Goal: Task Accomplishment & Management: Manage account settings

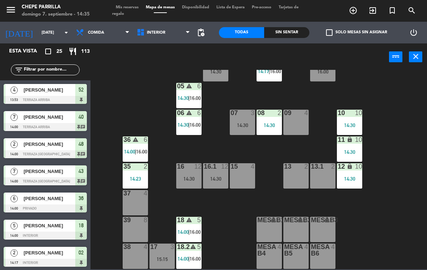
scroll to position [26, 0]
click at [295, 176] on div "13 2" at bounding box center [295, 175] width 25 height 25
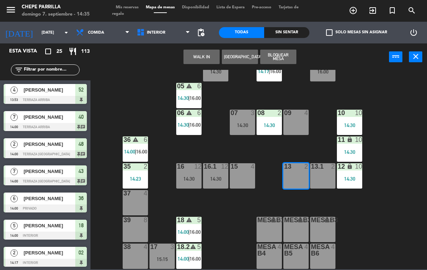
click at [197, 52] on button "WALK IN" at bounding box center [202, 57] width 36 height 14
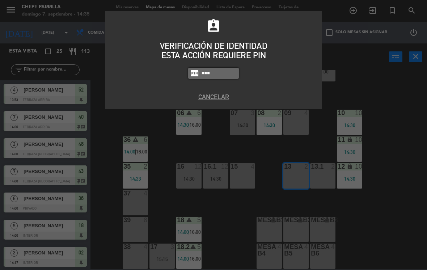
type input "1843"
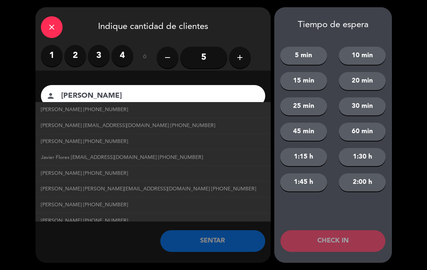
type input "[PERSON_NAME]"
click at [159, 108] on link "Javier Flores +523131003685" at bounding box center [153, 110] width 224 height 8
type input "+523131003685"
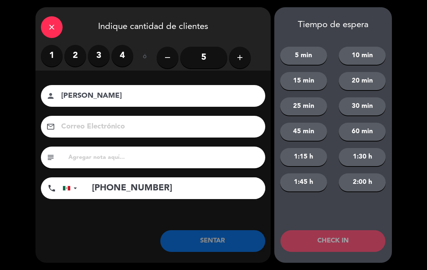
click at [207, 50] on input "5" at bounding box center [203, 58] width 47 height 22
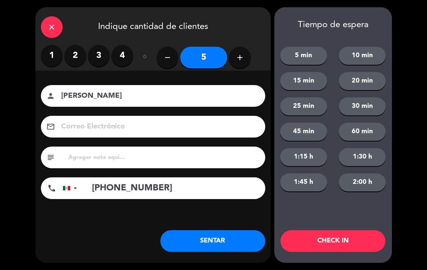
click at [230, 249] on button "SENTAR" at bounding box center [212, 241] width 105 height 22
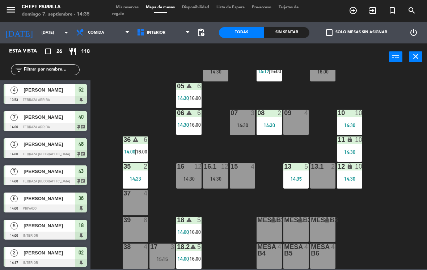
click at [289, 182] on div "13 5 14:35" at bounding box center [295, 175] width 25 height 25
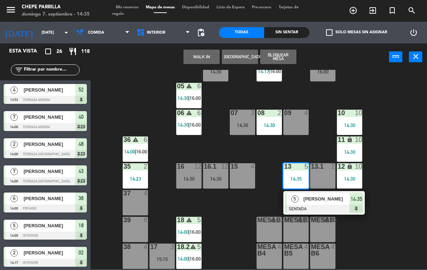
click at [303, 184] on div "13 5 14:35" at bounding box center [295, 175] width 25 height 25
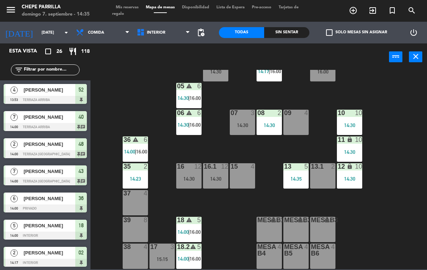
click at [298, 181] on div "14:35" at bounding box center [295, 178] width 25 height 5
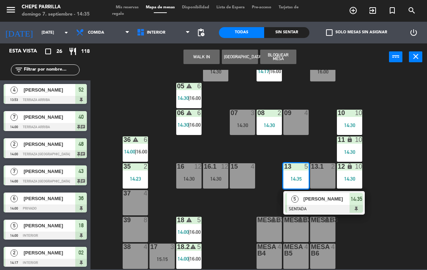
click at [323, 205] on div "[PERSON_NAME]" at bounding box center [326, 199] width 47 height 12
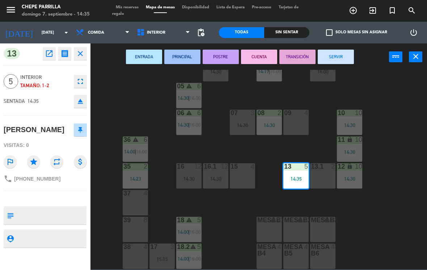
click at [322, 181] on div "13.1 2" at bounding box center [322, 175] width 25 height 25
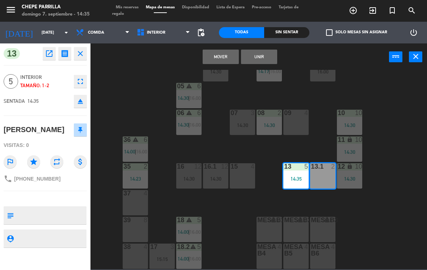
click at [257, 56] on button "Unir" at bounding box center [259, 57] width 36 height 14
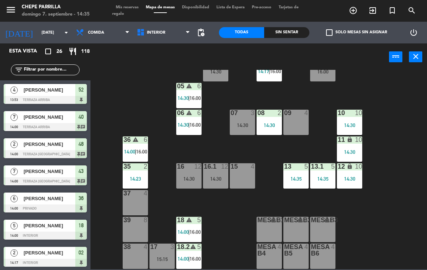
scroll to position [6, 0]
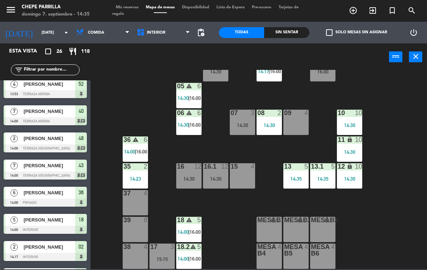
click at [163, 27] on span "Interior" at bounding box center [163, 33] width 61 height 16
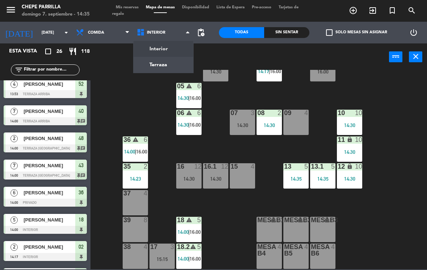
click at [164, 60] on ng-component "menu Chepe Parrilla domingo 7. septiembre - 14:35 Mis reservas Mapa de mesas Di…" at bounding box center [213, 134] width 427 height 269
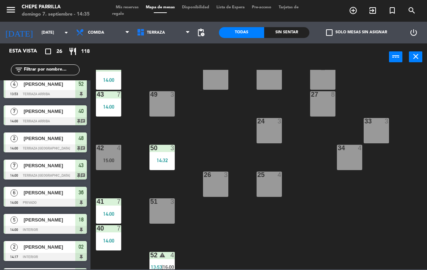
scroll to position [99, 0]
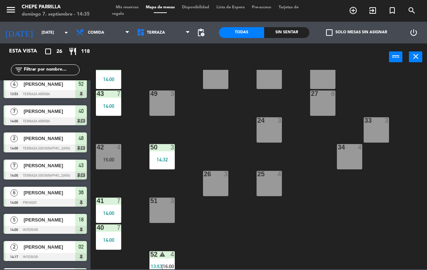
click at [165, 100] on div "49 3" at bounding box center [162, 103] width 25 height 25
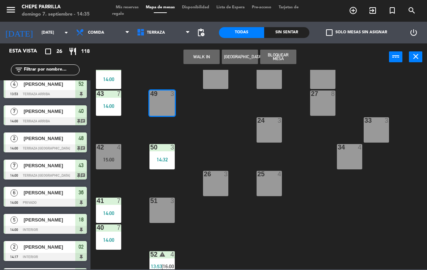
click at [198, 52] on button "WALK IN" at bounding box center [202, 57] width 36 height 14
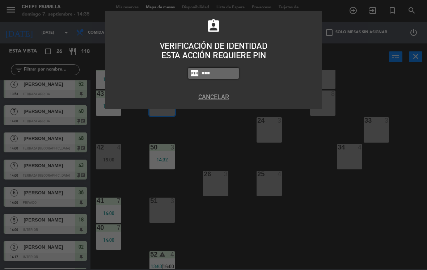
type input "1843"
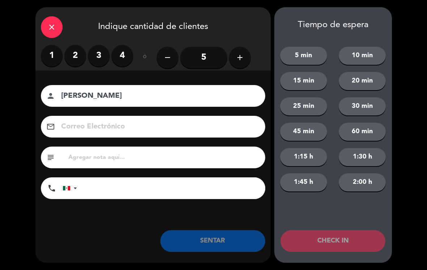
type input "[PERSON_NAME]"
click at [72, 66] on label "2" at bounding box center [75, 56] width 22 height 22
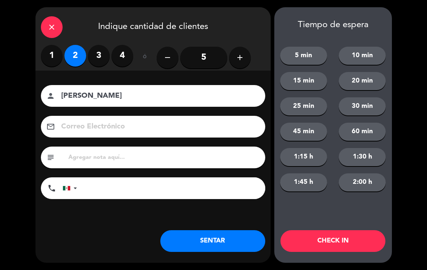
click at [56, 59] on label "1" at bounding box center [52, 56] width 22 height 22
click at [236, 231] on button "SENTAR" at bounding box center [212, 241] width 105 height 22
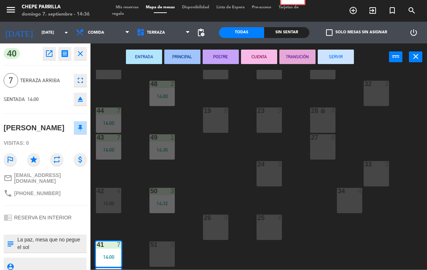
scroll to position [55, 0]
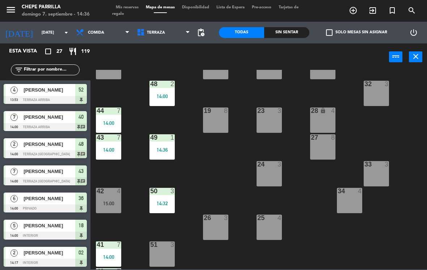
click at [47, 71] on input "text" at bounding box center [51, 70] width 56 height 8
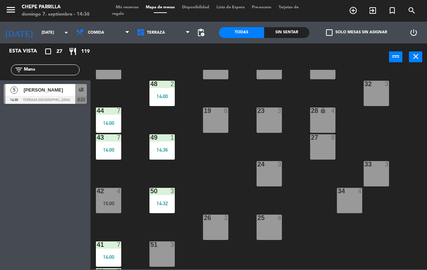
type input "Manu"
click at [244, 92] on div "21 4 30 lock 4 46 5 14:30 47 2 14:30 31 3 20 4 22 3 29 8 45 4 32 3 48 2 14:00 1…" at bounding box center [261, 169] width 332 height 199
click at [37, 92] on span "[PERSON_NAME]" at bounding box center [50, 90] width 52 height 8
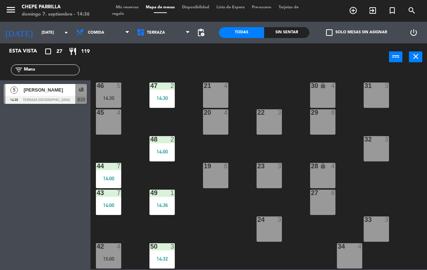
scroll to position [0, 0]
click at [110, 96] on div "14:30" at bounding box center [108, 98] width 25 height 5
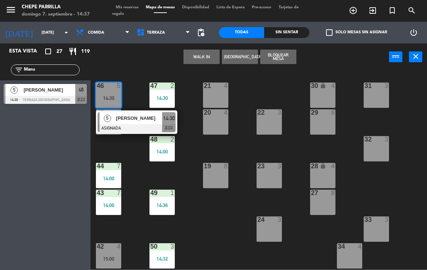
click at [127, 119] on span "[PERSON_NAME]" at bounding box center [139, 118] width 46 height 8
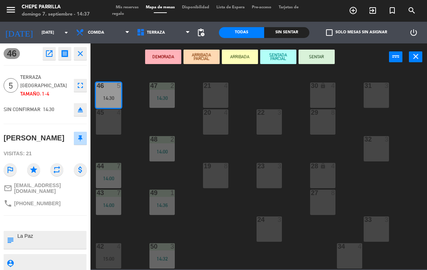
click at [110, 121] on div "45 4" at bounding box center [108, 121] width 25 height 25
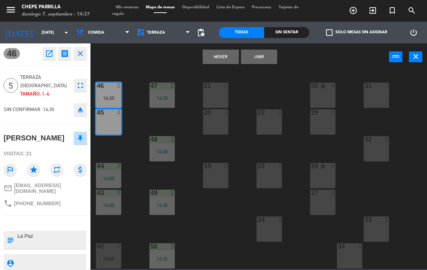
click at [228, 56] on button "Mover" at bounding box center [221, 57] width 36 height 14
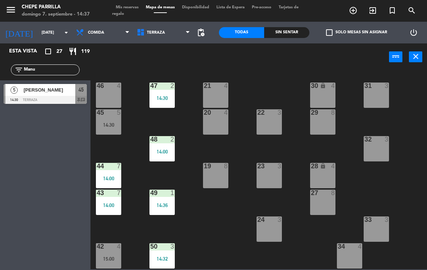
click at [114, 120] on div "45 5 14:30" at bounding box center [108, 121] width 25 height 25
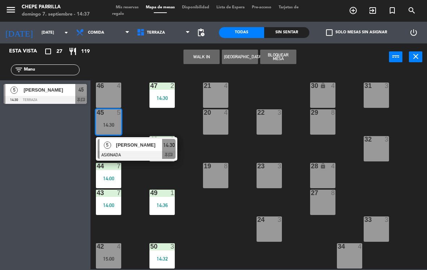
click at [139, 146] on span "[PERSON_NAME]" at bounding box center [139, 145] width 46 height 8
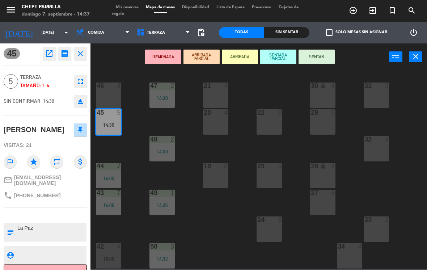
click at [321, 57] on button "SENTAR" at bounding box center [317, 57] width 36 height 14
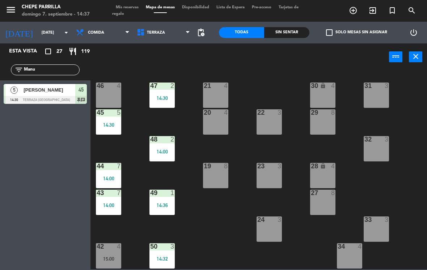
click at [113, 119] on div "45 5 14:30" at bounding box center [108, 121] width 25 height 25
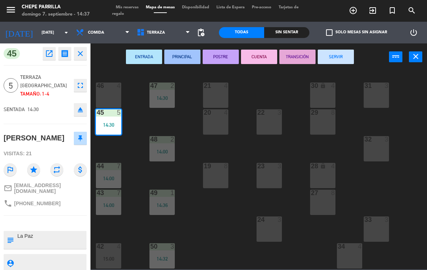
click at [83, 81] on icon "fullscreen" at bounding box center [80, 85] width 9 height 9
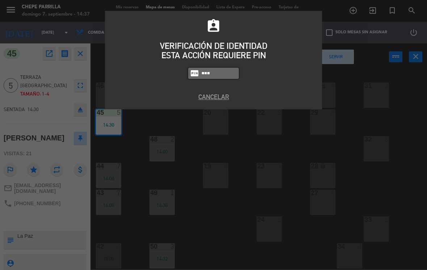
type input "1843"
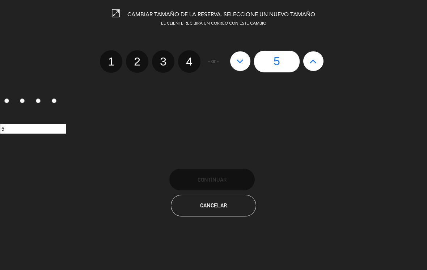
click at [164, 65] on label "3" at bounding box center [163, 61] width 22 height 22
click at [164, 58] on input "3" at bounding box center [162, 55] width 5 height 5
radio input "true"
radio input "false"
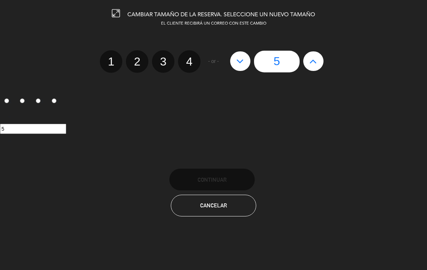
radio input "false"
radio input "true"
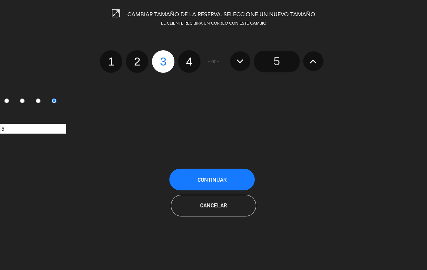
click at [216, 178] on span "Continuar" at bounding box center [212, 180] width 29 height 6
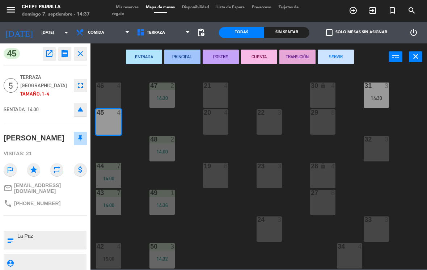
click at [276, 226] on div "24 3" at bounding box center [269, 228] width 25 height 25
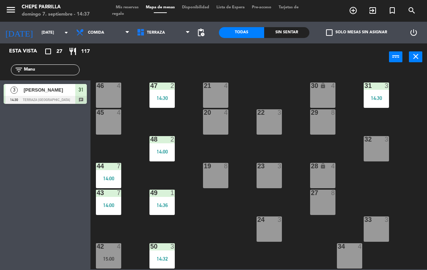
click at [379, 92] on div "31 3 14:30" at bounding box center [376, 95] width 25 height 25
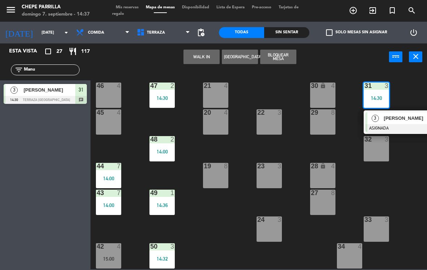
click at [397, 122] on span "[PERSON_NAME]" at bounding box center [407, 118] width 46 height 8
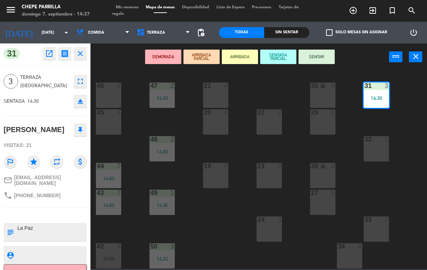
click at [109, 121] on div "45 4" at bounding box center [108, 121] width 25 height 25
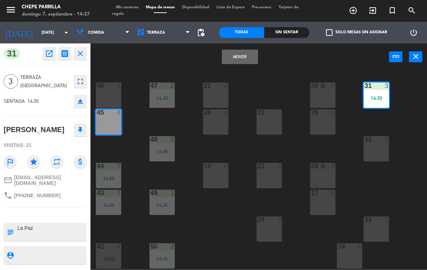
click at [239, 55] on button "Mover" at bounding box center [240, 57] width 36 height 14
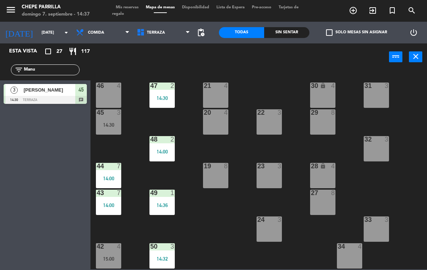
click at [113, 123] on div "14:30" at bounding box center [108, 124] width 25 height 5
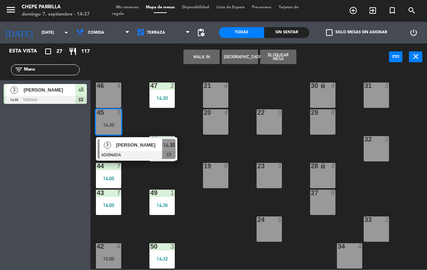
click at [137, 149] on span "[PERSON_NAME]" at bounding box center [139, 145] width 46 height 8
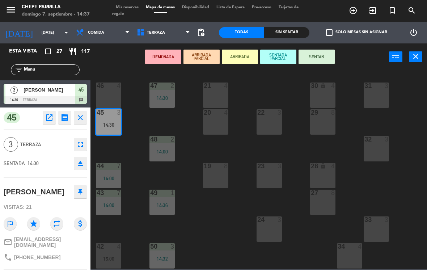
click at [315, 57] on button "SENTAR" at bounding box center [317, 57] width 36 height 14
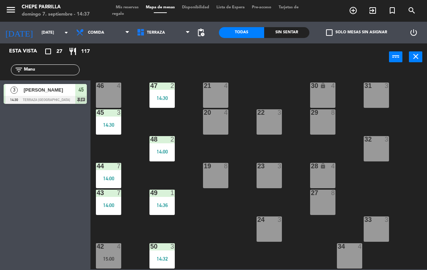
click at [59, 69] on input "Manu" at bounding box center [51, 70] width 56 height 8
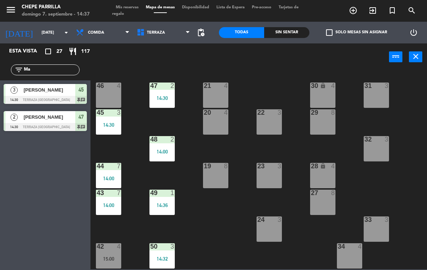
type input "M"
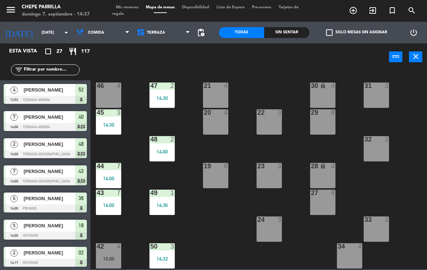
click at [288, 70] on div "21 4 30 lock 4 46 4 47 2 14:30 31 3 20 4 22 3 29 8 45 3 14:30 32 3 48 2 14:00 1…" at bounding box center [261, 169] width 332 height 199
click at [292, 31] on div "Sin sentar" at bounding box center [286, 32] width 45 height 11
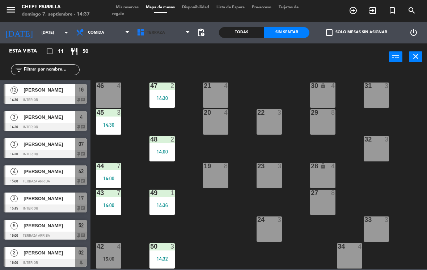
click at [164, 37] on span "Terraza" at bounding box center [163, 33] width 61 height 16
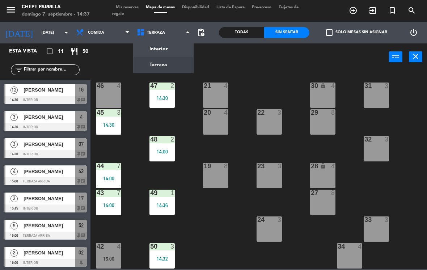
click at [163, 49] on ng-component "menu Chepe Parrilla domingo 7. septiembre - 14:37 Mis reservas Mapa de mesas Di…" at bounding box center [213, 134] width 427 height 269
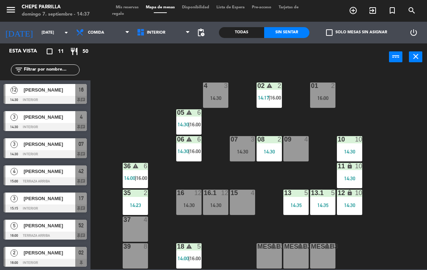
click at [211, 91] on div "4 3 14:30" at bounding box center [215, 95] width 25 height 25
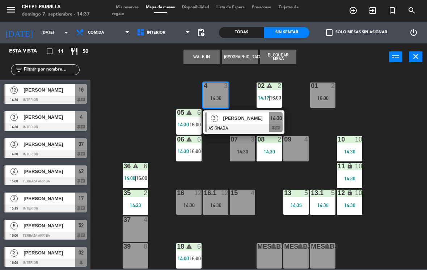
click at [255, 123] on div "[PERSON_NAME]" at bounding box center [246, 118] width 47 height 12
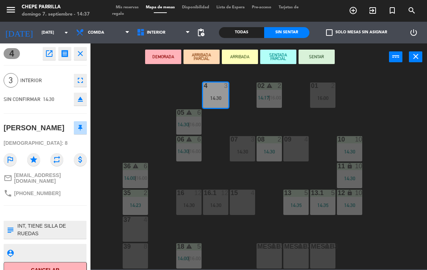
click at [315, 56] on button "SENTAR" at bounding box center [317, 57] width 36 height 14
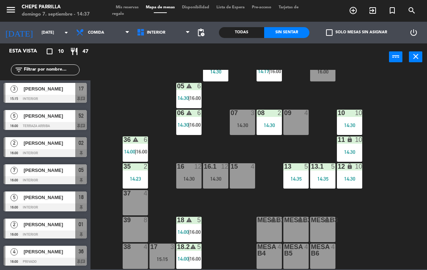
scroll to position [26, 0]
click at [141, 23] on div "Interior Terraza Interior Interior Terraza" at bounding box center [163, 33] width 61 height 22
click at [134, 199] on div "37 4" at bounding box center [135, 202] width 25 height 25
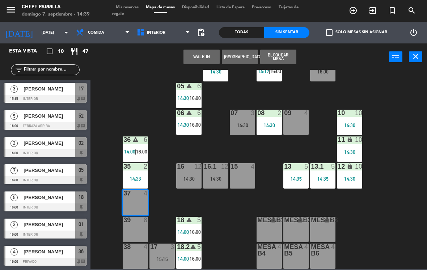
click at [203, 54] on button "WALK IN" at bounding box center [202, 57] width 36 height 14
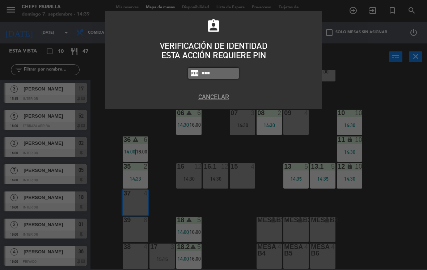
type input "1843"
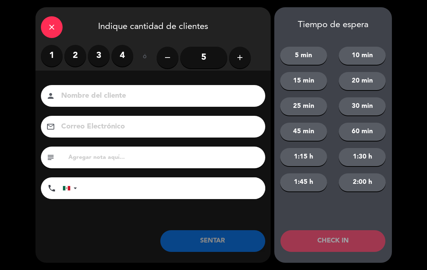
click at [48, 23] on icon "close" at bounding box center [51, 27] width 9 height 9
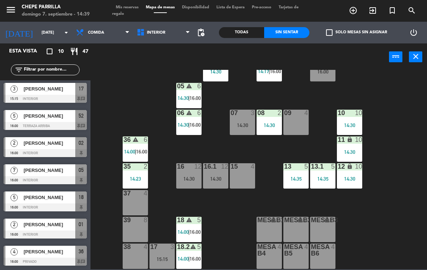
click at [146, 90] on div "02 warning 2 14:17 | 16:00 4 3 14:30 01 2 16:00 05 warning 6 14:30 | 16:00 06 w…" at bounding box center [261, 169] width 332 height 199
click at [143, 30] on icon at bounding box center [141, 32] width 10 height 9
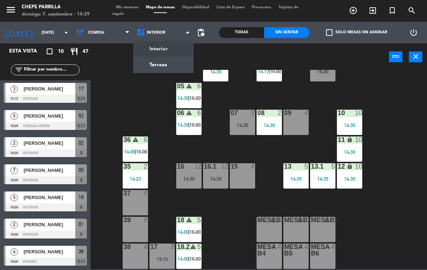
click at [176, 63] on ng-component "menu Chepe Parrilla domingo 7. septiembre - 14:39 Mis reservas Mapa de mesas Di…" at bounding box center [213, 134] width 427 height 269
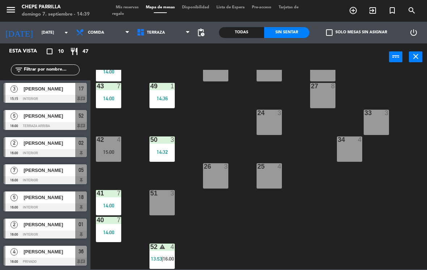
scroll to position [107, 0]
click at [164, 201] on div "51 3" at bounding box center [162, 202] width 25 height 25
click at [225, 120] on div "21 4 30 lock 4 46 4 47 2 14:30 31 3 20 4 22 3 29 8 45 3 14:30 32 3 48 2 14:00 1…" at bounding box center [261, 169] width 332 height 199
click at [106, 146] on div "42 4 15:00" at bounding box center [108, 148] width 25 height 25
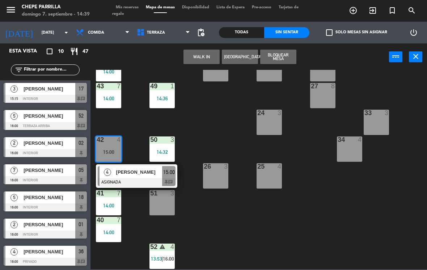
click at [151, 176] on div "[PERSON_NAME] Del [PERSON_NAME]" at bounding box center [138, 172] width 47 height 12
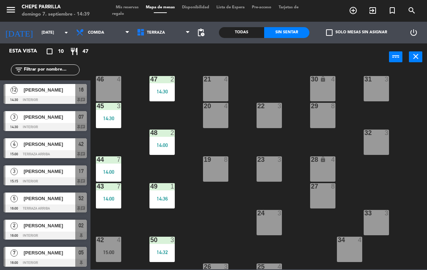
scroll to position [5, 0]
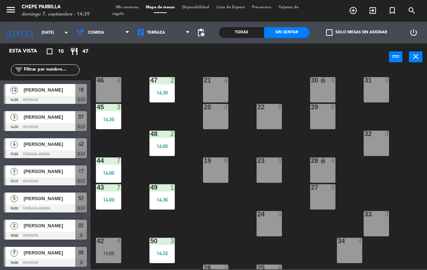
click at [110, 246] on div "42 4 15:00" at bounding box center [108, 250] width 25 height 25
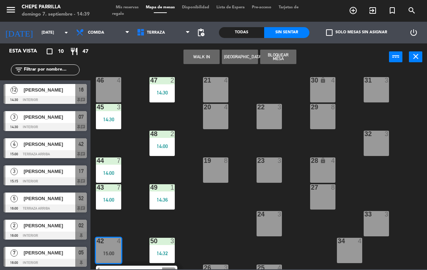
click at [111, 85] on div "46 4" at bounding box center [108, 89] width 25 height 25
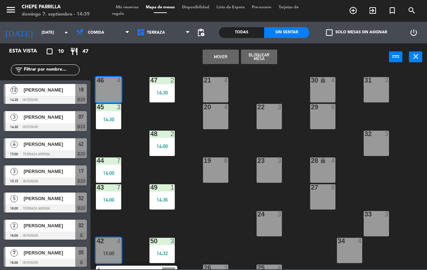
click at [228, 56] on button "Mover" at bounding box center [221, 57] width 36 height 14
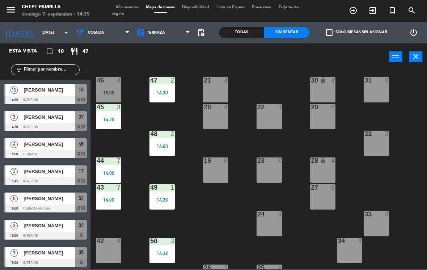
click at [109, 248] on div "42 4" at bounding box center [108, 250] width 25 height 25
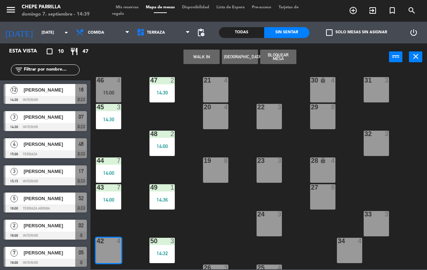
click at [200, 59] on button "WALK IN" at bounding box center [202, 57] width 36 height 14
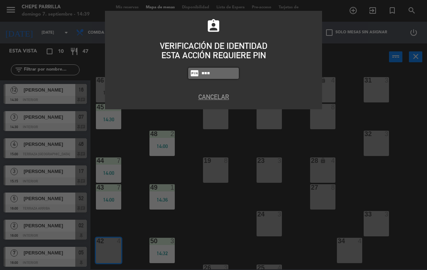
type input "1843"
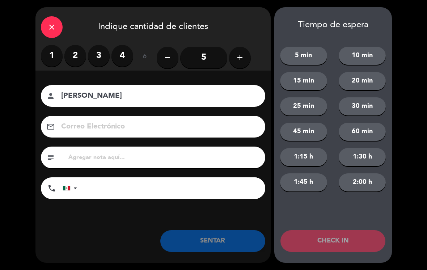
type input "[PERSON_NAME]"
click at [74, 61] on label "2" at bounding box center [75, 56] width 22 height 22
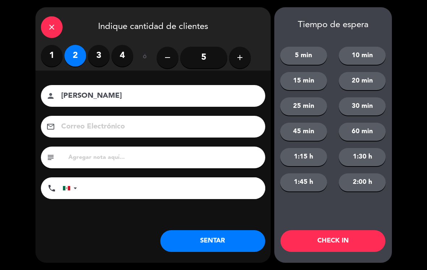
click at [220, 248] on button "SENTAR" at bounding box center [212, 241] width 105 height 22
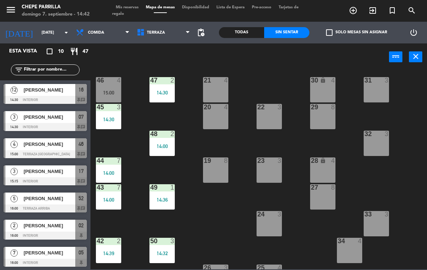
click at [162, 27] on span "Terraza" at bounding box center [163, 33] width 61 height 16
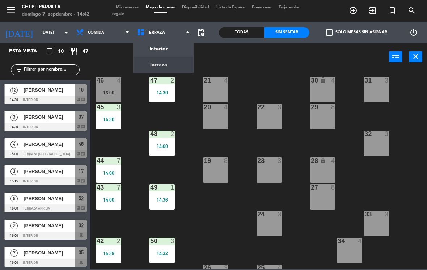
click at [171, 42] on div "Interior Terraza Terraza Interior Terraza" at bounding box center [163, 33] width 61 height 22
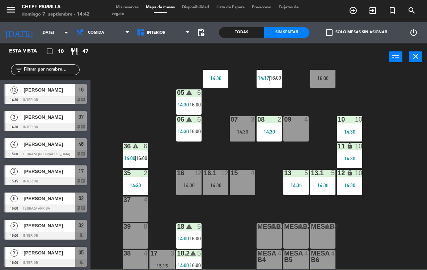
scroll to position [21, 0]
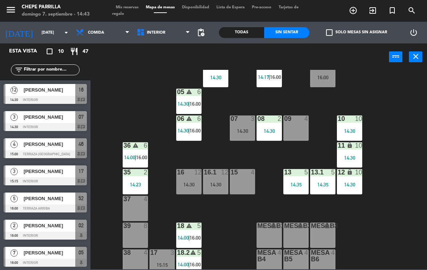
click at [215, 182] on div "14:30" at bounding box center [215, 184] width 25 height 5
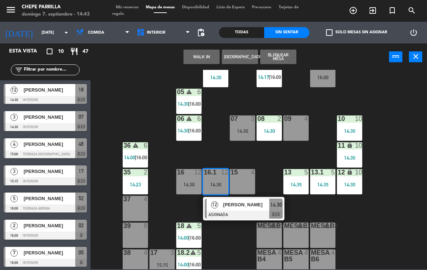
click at [251, 212] on div at bounding box center [244, 215] width 78 height 8
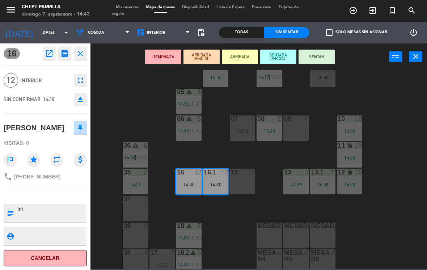
click at [244, 181] on div "15 4" at bounding box center [242, 181] width 25 height 25
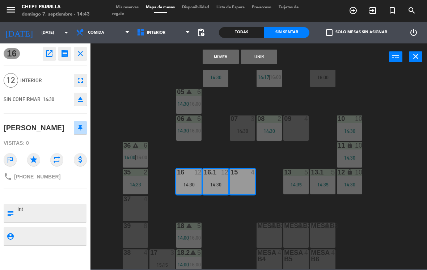
click at [272, 50] on button "Unir" at bounding box center [259, 57] width 36 height 14
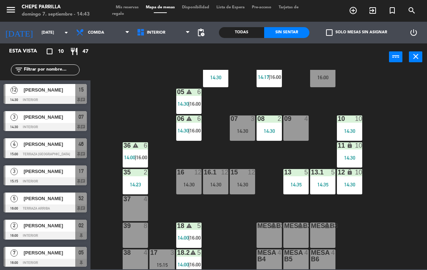
click at [240, 179] on div "15 12 14:30" at bounding box center [242, 181] width 25 height 25
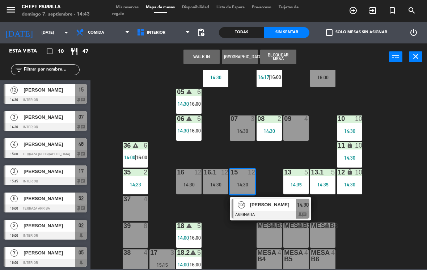
click at [275, 203] on span "[PERSON_NAME]" at bounding box center [273, 205] width 46 height 8
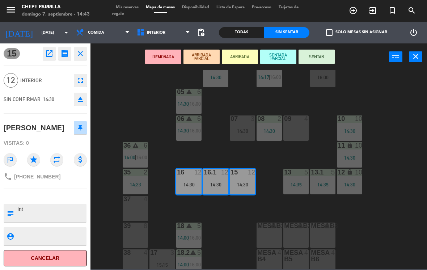
click at [80, 75] on button "fullscreen" at bounding box center [80, 80] width 13 height 13
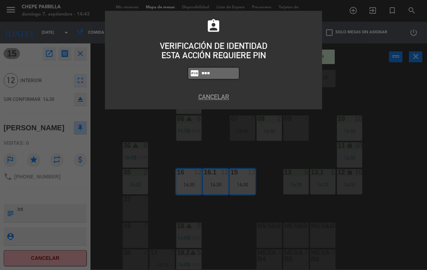
type input "1843"
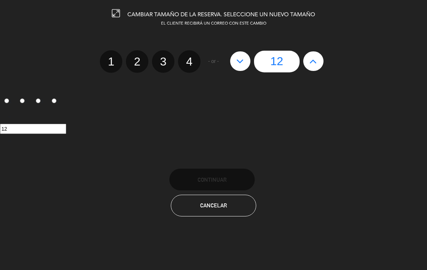
click at [307, 60] on button at bounding box center [313, 61] width 20 height 20
type input "13"
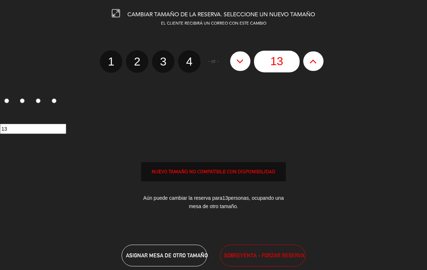
click at [306, 59] on button at bounding box center [313, 61] width 20 height 20
type input "14"
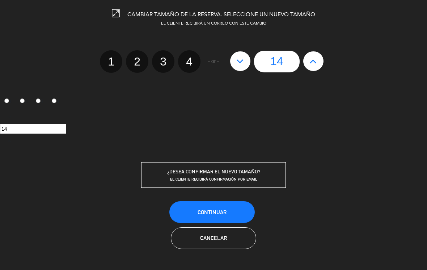
click at [222, 219] on button "Continuar" at bounding box center [211, 212] width 85 height 22
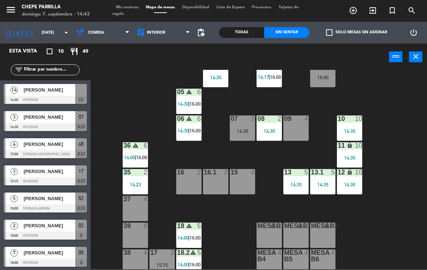
scroll to position [0, 0]
click at [53, 90] on span "[PERSON_NAME]" at bounding box center [50, 90] width 52 height 8
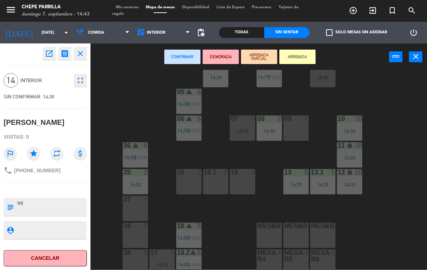
click at [201, 181] on div "16 2" at bounding box center [188, 181] width 25 height 25
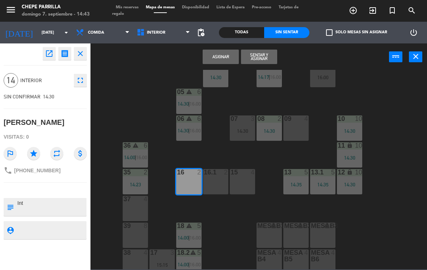
click at [258, 53] on button "Sentar y Asignar" at bounding box center [259, 57] width 36 height 14
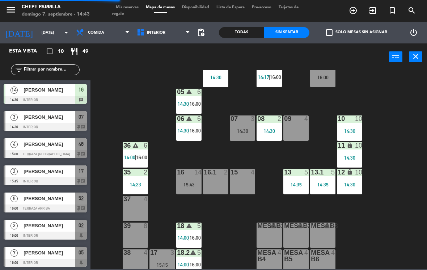
click at [194, 180] on div "16 14 15:43" at bounding box center [188, 181] width 25 height 25
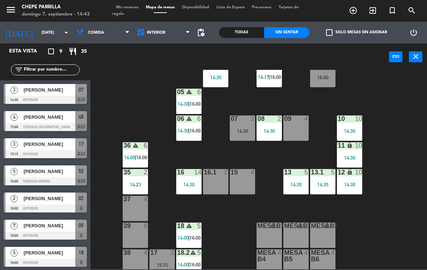
click at [112, 99] on div "02 warning 2 14:17 | 16:00 4 3 14:30 01 2 16:00 05 warning 6 14:30 | 16:00 06 w…" at bounding box center [261, 169] width 332 height 199
click at [59, 84] on div "[PERSON_NAME]" at bounding box center [49, 90] width 52 height 12
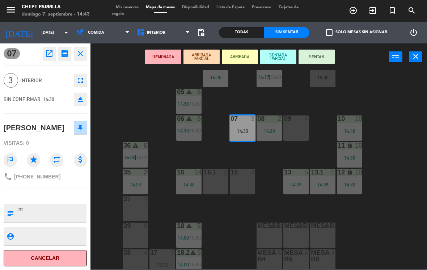
click at [320, 52] on button "SENTAR" at bounding box center [317, 57] width 36 height 14
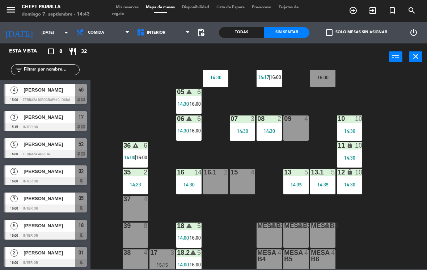
click at [192, 182] on div "14:30" at bounding box center [188, 184] width 25 height 5
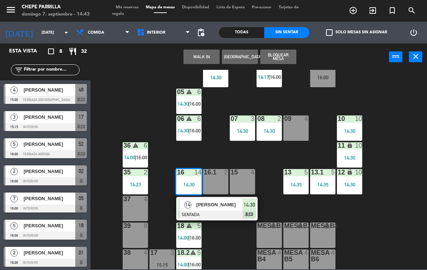
click at [214, 211] on div at bounding box center [217, 215] width 78 height 8
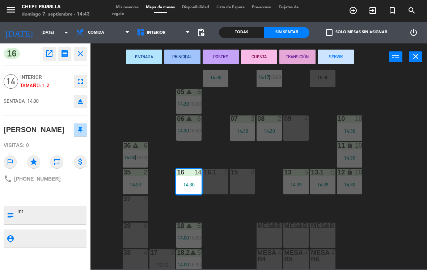
click at [220, 185] on div "16.1 2" at bounding box center [215, 181] width 25 height 25
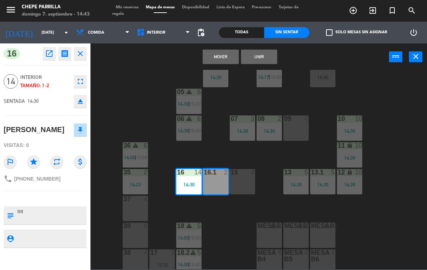
click at [243, 178] on div "15 4" at bounding box center [242, 181] width 25 height 25
click at [261, 50] on button "Unir" at bounding box center [259, 57] width 36 height 14
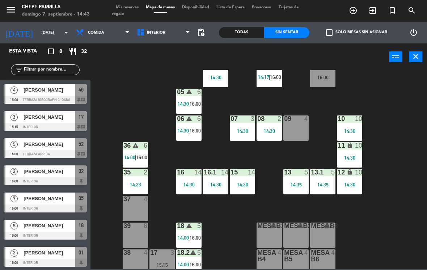
click at [220, 185] on div "14:30" at bounding box center [215, 184] width 25 height 5
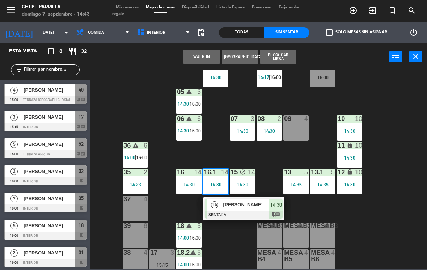
click at [264, 202] on span "[PERSON_NAME]" at bounding box center [246, 205] width 46 height 8
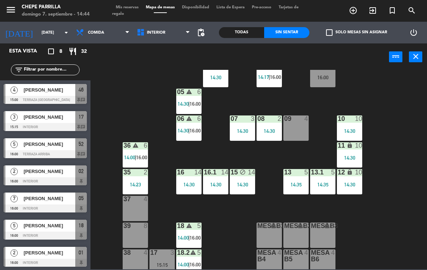
click at [4, 266] on div at bounding box center [45, 263] width 83 height 8
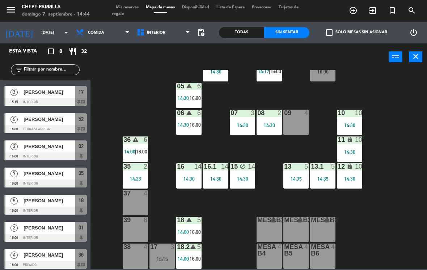
scroll to position [26, 0]
click at [165, 30] on span "Interior" at bounding box center [163, 33] width 61 height 16
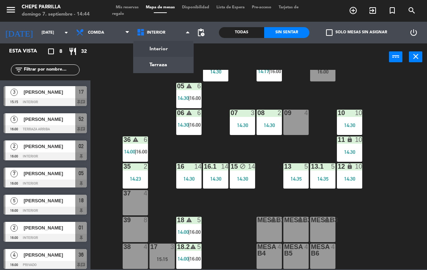
click at [173, 66] on ng-component "menu Chepe Parrilla domingo 7. septiembre - 14:44 Mis reservas Mapa de mesas Di…" at bounding box center [213, 134] width 427 height 269
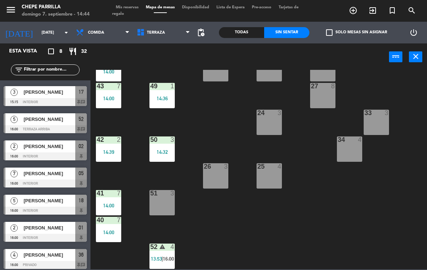
scroll to position [107, 0]
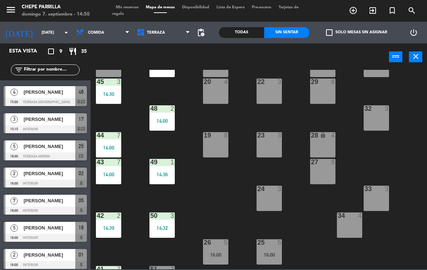
click at [161, 38] on span "Terraza" at bounding box center [163, 33] width 61 height 16
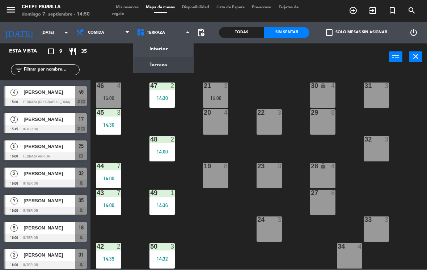
scroll to position [-3, 0]
click at [159, 54] on ng-component "menu Chepe Parrilla domingo 7. septiembre - 14:50 Mis reservas Mapa de mesas Di…" at bounding box center [213, 134] width 427 height 269
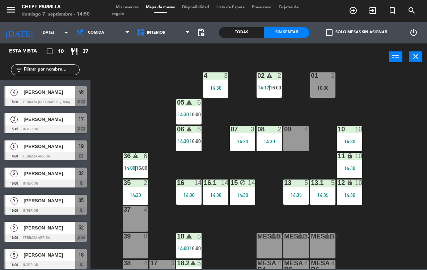
scroll to position [11, 0]
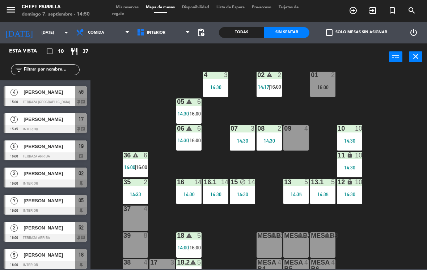
click at [273, 84] on span "16:00" at bounding box center [275, 87] width 11 height 6
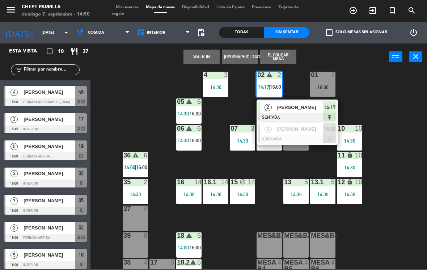
click at [320, 133] on div "[PERSON_NAME]" at bounding box center [299, 129] width 47 height 12
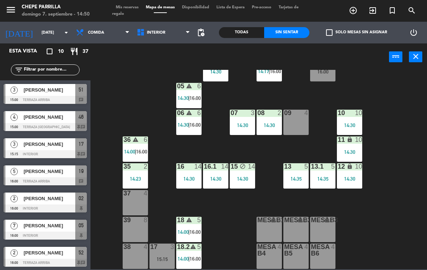
scroll to position [26, 0]
click at [298, 116] on div at bounding box center [296, 113] width 12 height 7
click at [394, 165] on div "02 warning 2 14:17 | 16:00 4 3 14:30 01 2 16:00 05 warning 6 14:30 | 16:00 06 w…" at bounding box center [261, 169] width 332 height 199
click at [163, 248] on div at bounding box center [162, 247] width 12 height 7
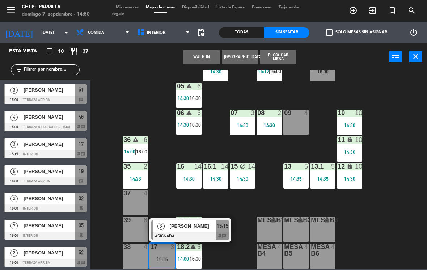
click at [192, 227] on span "[PERSON_NAME]" at bounding box center [193, 226] width 46 height 8
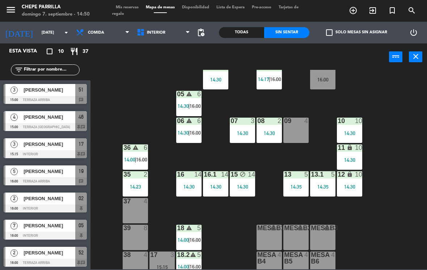
scroll to position [19, 0]
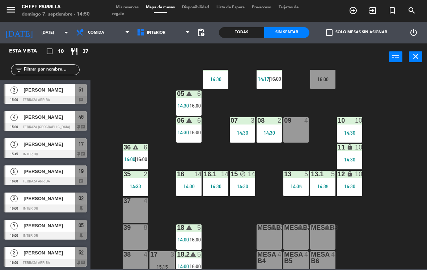
click at [143, 212] on div "37 4" at bounding box center [135, 210] width 25 height 25
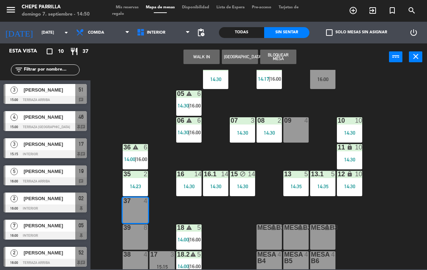
click at [168, 23] on div "Interior Terraza Interior Interior Terraza" at bounding box center [163, 33] width 61 height 22
click at [167, 33] on span "Interior" at bounding box center [163, 33] width 61 height 16
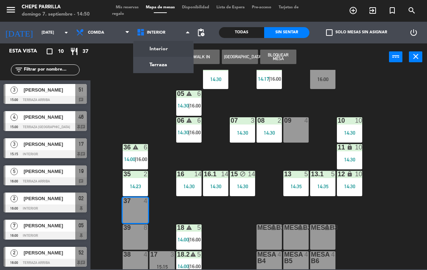
click at [155, 65] on ng-component "menu Chepe Parrilla domingo 7. septiembre - 14:50 Mis reservas Mapa de mesas Di…" at bounding box center [213, 134] width 427 height 269
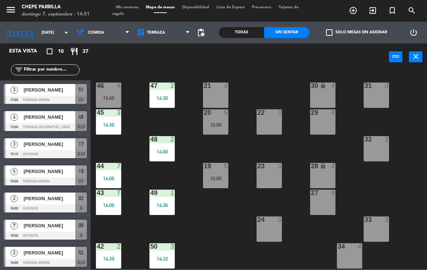
scroll to position [0, 0]
click at [157, 34] on span "Terraza" at bounding box center [156, 32] width 18 height 5
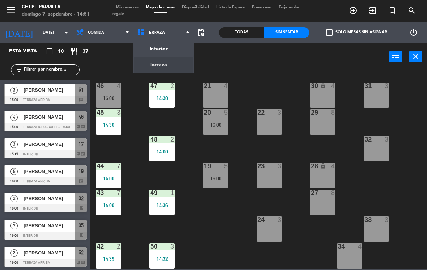
click at [160, 46] on ng-component "menu Chepe Parrilla domingo 7. septiembre - 14:51 Mis reservas Mapa de mesas Di…" at bounding box center [213, 134] width 427 height 269
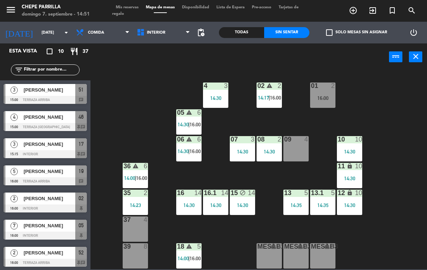
click at [155, 34] on span "Interior" at bounding box center [156, 32] width 18 height 5
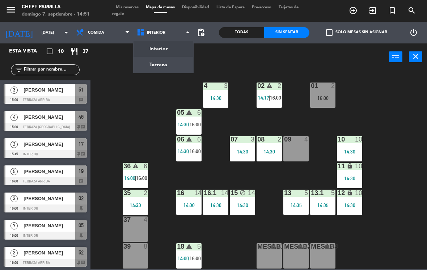
click at [151, 69] on ng-component "menu Chepe Parrilla domingo 7. septiembre - 14:51 Mis reservas Mapa de mesas Di…" at bounding box center [213, 134] width 427 height 269
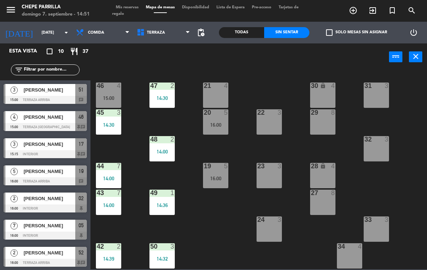
click at [156, 30] on span "Terraza" at bounding box center [156, 32] width 18 height 5
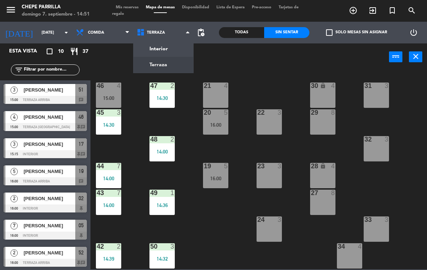
click at [167, 45] on ng-component "menu Chepe Parrilla domingo 7. septiembre - 14:51 Mis reservas Mapa de mesas Di…" at bounding box center [213, 134] width 427 height 269
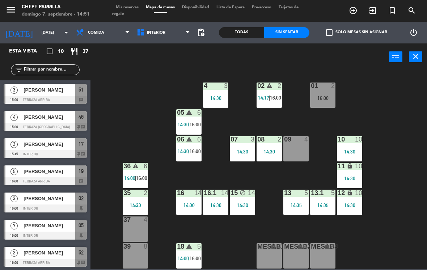
click at [331, 98] on div "16:00" at bounding box center [322, 98] width 25 height 5
click at [400, 122] on div "02 warning 2 14:17 | 16:00 4 3 14:30 01 2 16:00 05 warning 6 14:30 | 16:00 06 w…" at bounding box center [261, 169] width 332 height 199
click at [325, 98] on div "16:00" at bounding box center [322, 98] width 25 height 5
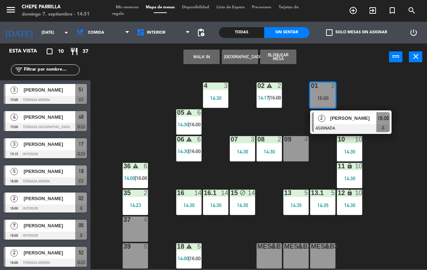
click at [336, 130] on div at bounding box center [351, 128] width 78 height 8
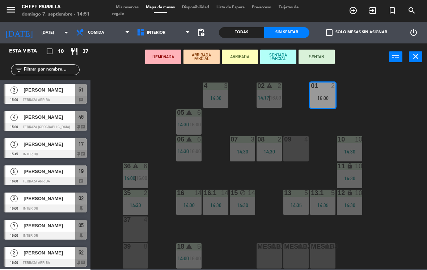
click at [298, 148] on div "09 4" at bounding box center [295, 148] width 25 height 25
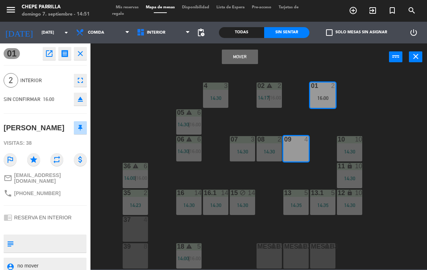
click at [234, 56] on button "Mover" at bounding box center [240, 57] width 36 height 14
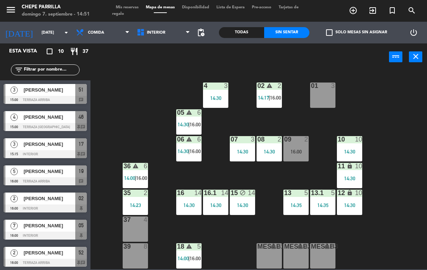
scroll to position [44, 0]
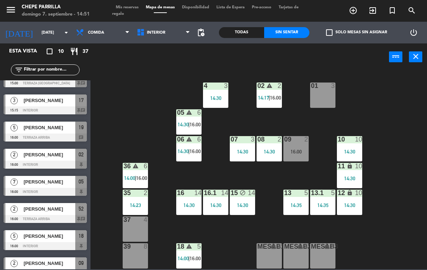
click at [326, 96] on div "01 3" at bounding box center [322, 95] width 25 height 25
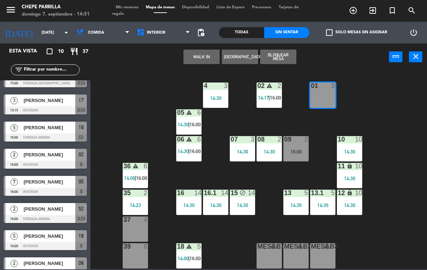
click at [203, 58] on button "WALK IN" at bounding box center [202, 57] width 36 height 14
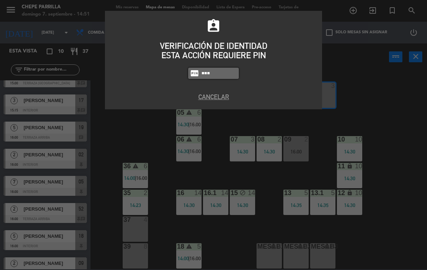
type input "9567"
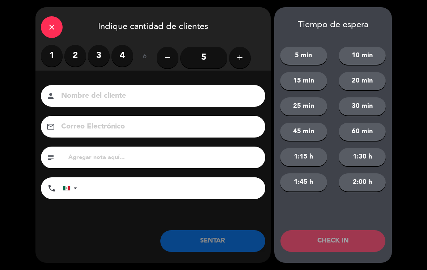
click at [78, 58] on label "2" at bounding box center [75, 56] width 22 height 22
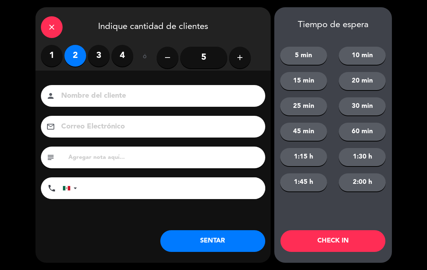
click at [100, 96] on input at bounding box center [157, 96] width 195 height 13
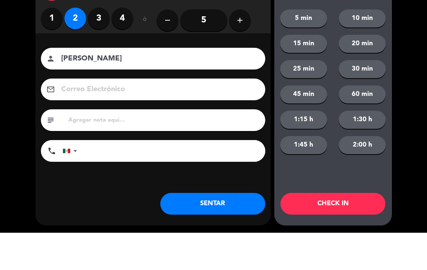
type input "[PERSON_NAME]"
click at [18, 72] on div "close Indique cantidad de clientes 1 2 3 4 ó remove 5 add Nombre del cliente pe…" at bounding box center [213, 135] width 427 height 270
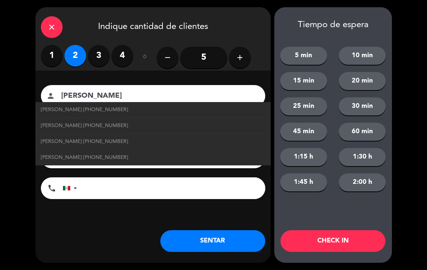
click at [234, 243] on button "SENTAR" at bounding box center [212, 241] width 105 height 22
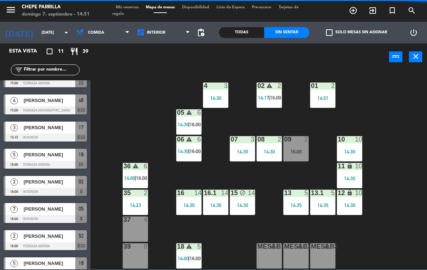
scroll to position [0, 0]
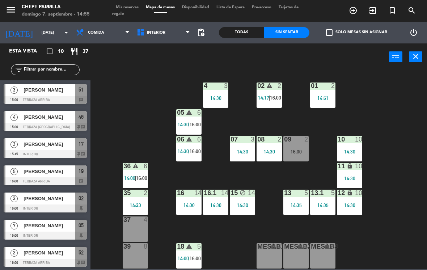
click at [57, 87] on span "[PERSON_NAME]" at bounding box center [50, 90] width 52 height 8
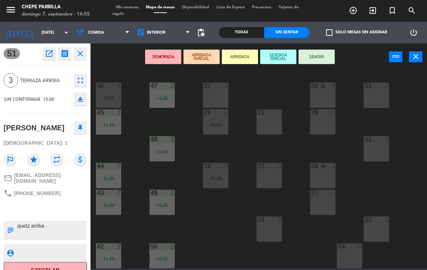
click at [269, 167] on div at bounding box center [270, 166] width 12 height 7
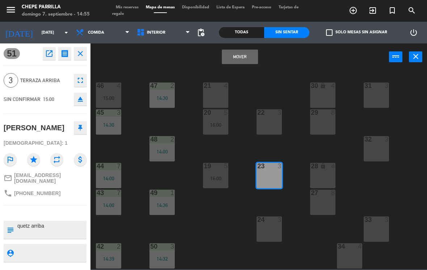
click at [240, 55] on button "Mover" at bounding box center [240, 57] width 36 height 14
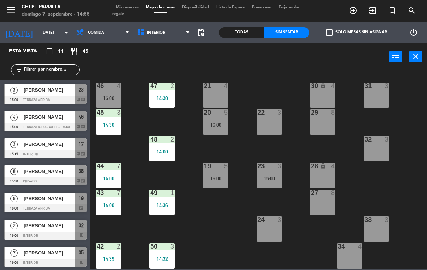
click at [270, 173] on div "23 3 15:00" at bounding box center [269, 175] width 25 height 25
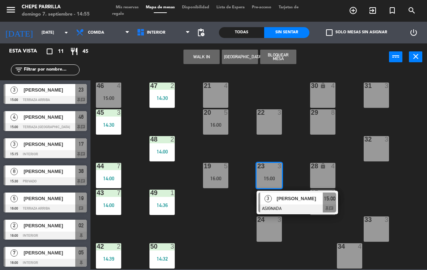
click at [292, 201] on span "[PERSON_NAME]" at bounding box center [300, 199] width 46 height 8
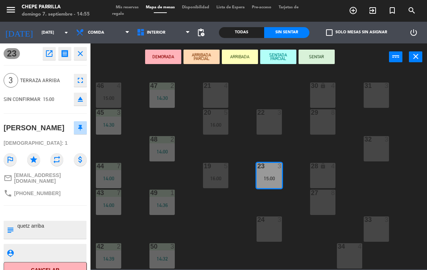
click at [322, 56] on button "SENTAR" at bounding box center [317, 57] width 36 height 14
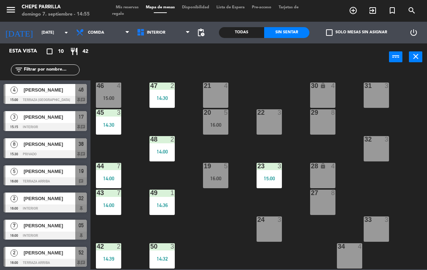
click at [221, 171] on div "19 5 16:00" at bounding box center [215, 175] width 25 height 25
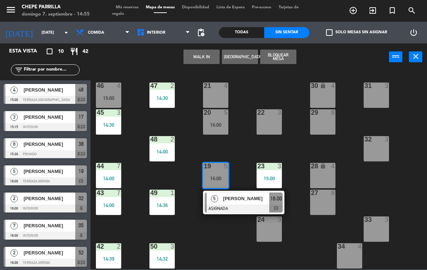
click at [213, 96] on div "21 4" at bounding box center [215, 95] width 25 height 25
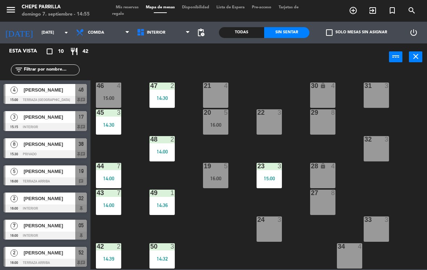
click at [212, 230] on div "21 4 30 lock 4 46 4 15:00 47 2 14:30 31 3 20 5 16:00 22 3 29 8 45 3 14:30 32 3 …" at bounding box center [261, 169] width 332 height 199
click at [223, 96] on div "16:00" at bounding box center [215, 98] width 25 height 5
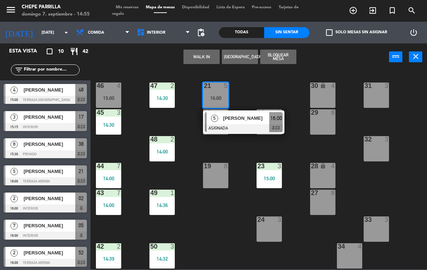
click at [239, 118] on span "[PERSON_NAME]" at bounding box center [246, 118] width 46 height 8
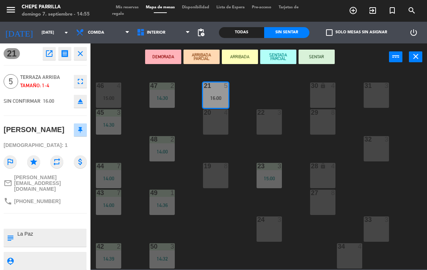
click at [215, 125] on div "20 4" at bounding box center [215, 121] width 25 height 25
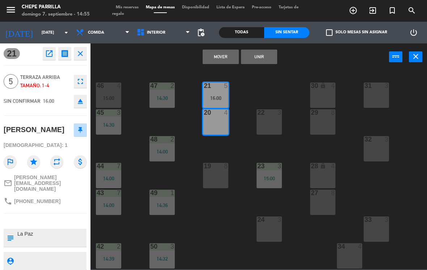
click at [258, 60] on button "Unir" at bounding box center [259, 57] width 36 height 14
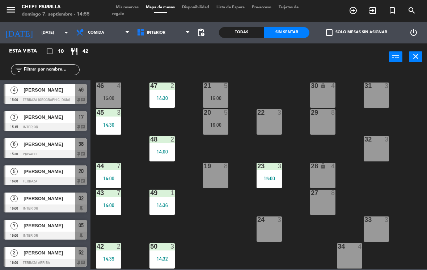
click at [270, 174] on div "23 3 15:00" at bounding box center [269, 175] width 25 height 25
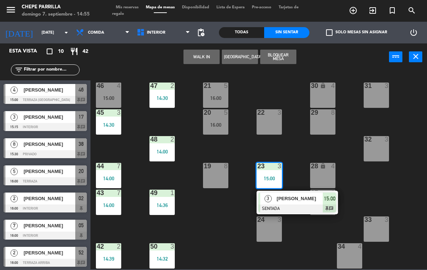
click at [211, 172] on div "19 8" at bounding box center [215, 175] width 25 height 25
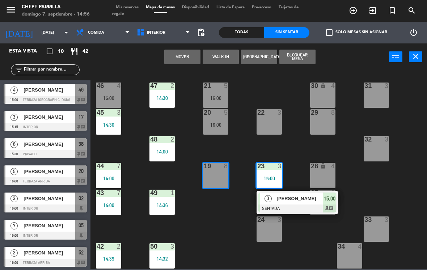
click at [189, 52] on button "Mover" at bounding box center [182, 57] width 36 height 14
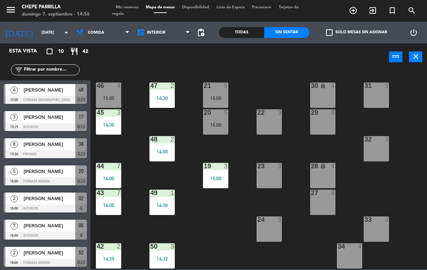
click at [159, 32] on span "Interior" at bounding box center [156, 32] width 18 height 5
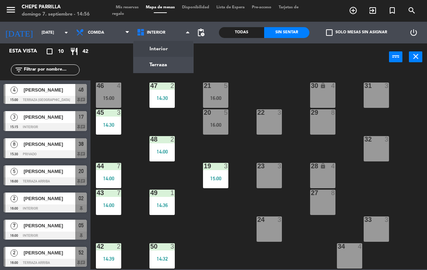
click at [168, 52] on ng-component "menu Chepe Parrilla domingo 7. septiembre - 14:56 Mis reservas Mapa de mesas Di…" at bounding box center [213, 134] width 427 height 269
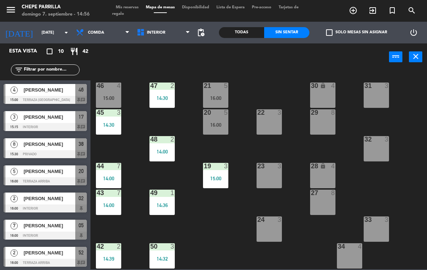
click at [163, 32] on span "Interior" at bounding box center [156, 32] width 18 height 5
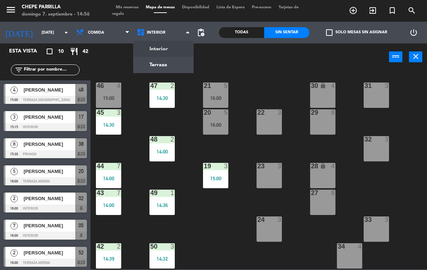
click at [169, 60] on ng-component "menu Chepe Parrilla domingo 7. septiembre - 14:56 Mis reservas Mapa de mesas Di…" at bounding box center [213, 134] width 427 height 269
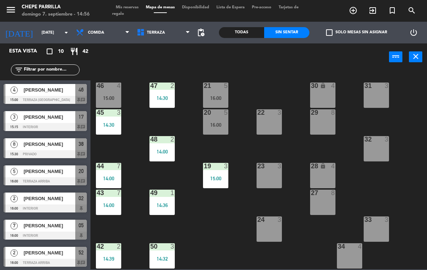
click at [159, 31] on span "Terraza" at bounding box center [156, 32] width 18 height 5
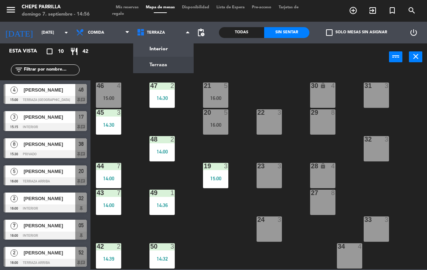
click at [180, 54] on ng-component "menu Chepe Parrilla domingo 7. septiembre - 14:56 Mis reservas Mapa de mesas Di…" at bounding box center [213, 134] width 427 height 269
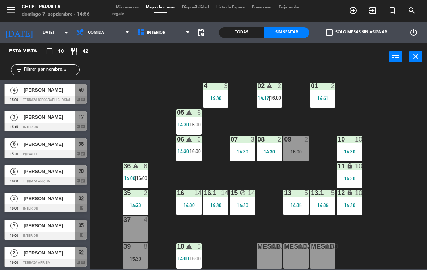
click at [193, 196] on div at bounding box center [189, 193] width 12 height 7
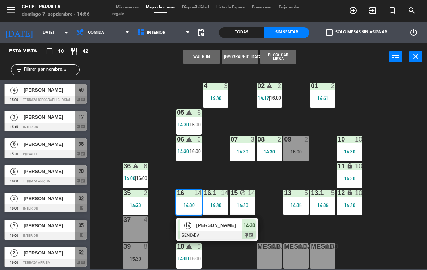
click at [382, 148] on div "02 warning 2 14:17 | 16:00 4 3 14:30 01 2 14:51 05 warning 6 14:30 | 16:00 06 w…" at bounding box center [261, 169] width 332 height 199
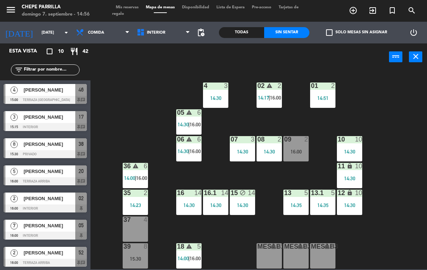
click at [158, 37] on span "Interior" at bounding box center [163, 33] width 61 height 16
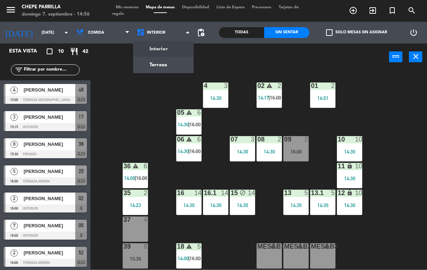
click at [176, 65] on ng-component "menu Chepe Parrilla domingo 7. septiembre - 14:56 Mis reservas Mapa de mesas Di…" at bounding box center [213, 134] width 427 height 269
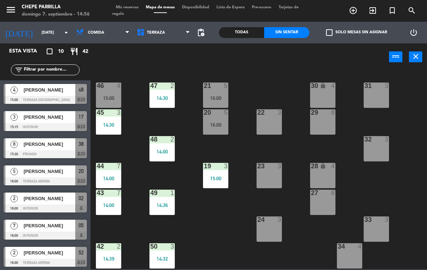
click at [228, 120] on div "20 5 16:00" at bounding box center [215, 121] width 25 height 25
click at [232, 214] on div "21 5 16:00 30 lock 4 46 4 15:00 47 2 14:30 31 3 20 5 16:00 22 3 29 8 45 3 14:30…" at bounding box center [261, 169] width 332 height 199
click at [158, 34] on span "Terraza" at bounding box center [156, 32] width 18 height 5
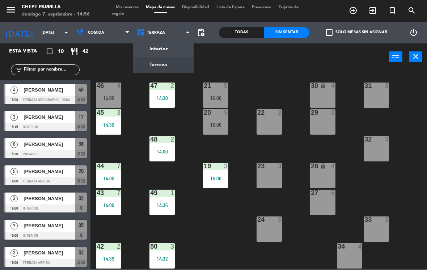
click at [173, 40] on span "Terraza" at bounding box center [163, 33] width 61 height 16
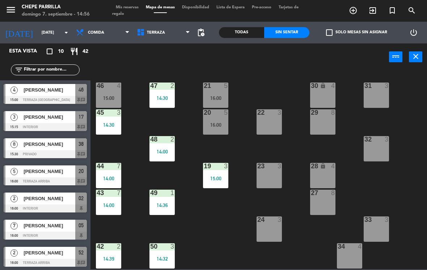
click at [168, 33] on span "Terraza" at bounding box center [163, 33] width 61 height 16
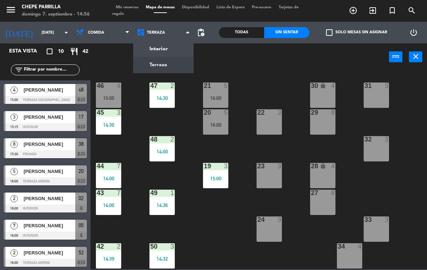
click at [173, 49] on ng-component "menu Chepe Parrilla domingo 7. septiembre - 14:56 Mis reservas Mapa de mesas Di…" at bounding box center [213, 134] width 427 height 269
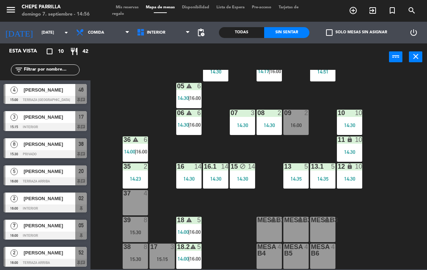
scroll to position [26, 0]
click at [134, 204] on div "37 4" at bounding box center [135, 202] width 25 height 25
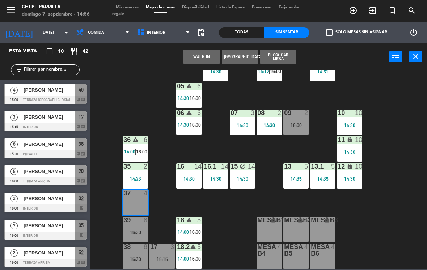
click at [285, 55] on button "Bloquear Mesa" at bounding box center [278, 57] width 36 height 14
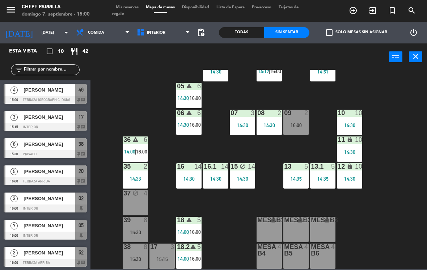
click at [161, 25] on span "Interior" at bounding box center [163, 33] width 61 height 16
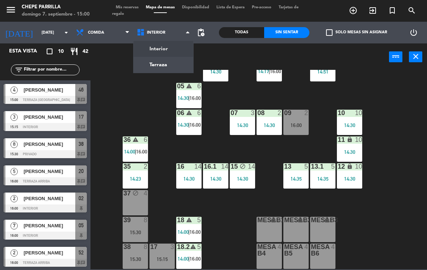
click at [164, 60] on ng-component "menu Chepe Parrilla domingo 7. septiembre - 15:00 Mis reservas Mapa de mesas Di…" at bounding box center [213, 134] width 427 height 269
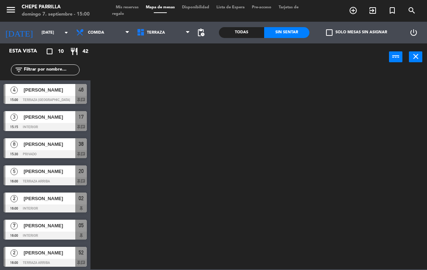
scroll to position [0, 0]
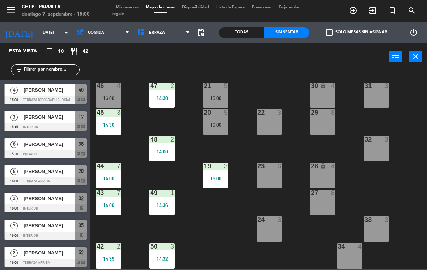
click at [163, 32] on span "Terraza" at bounding box center [156, 32] width 18 height 5
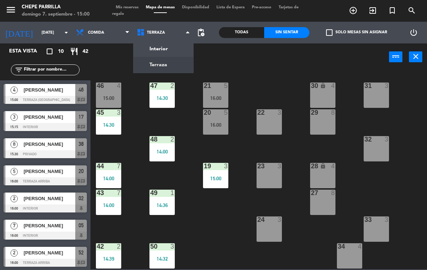
click at [170, 48] on ng-component "menu Chepe Parrilla domingo 7. septiembre - 15:00 Mis reservas Mapa de mesas Di…" at bounding box center [213, 134] width 427 height 269
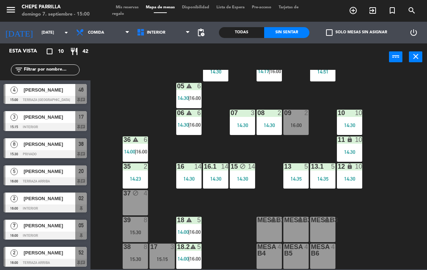
scroll to position [26, 0]
click at [158, 31] on span "Interior" at bounding box center [156, 32] width 18 height 5
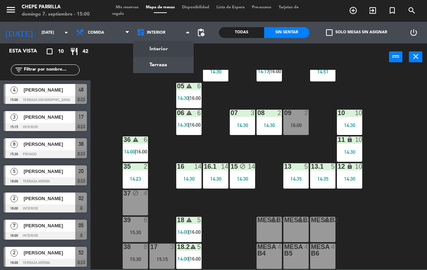
click at [167, 66] on ng-component "menu Chepe Parrilla domingo 7. septiembre - 15:00 Mis reservas Mapa de mesas Di…" at bounding box center [213, 134] width 427 height 269
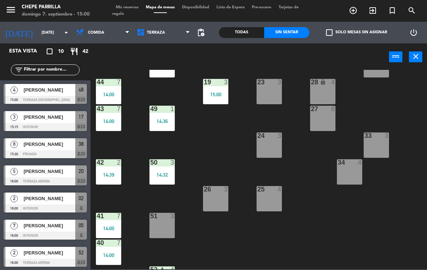
scroll to position [88, 0]
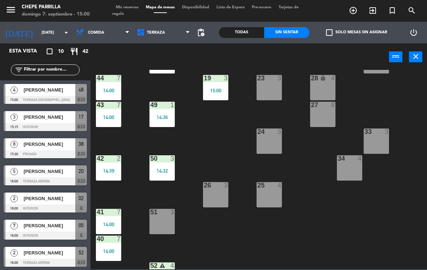
click at [160, 221] on div "51 3" at bounding box center [162, 221] width 25 height 25
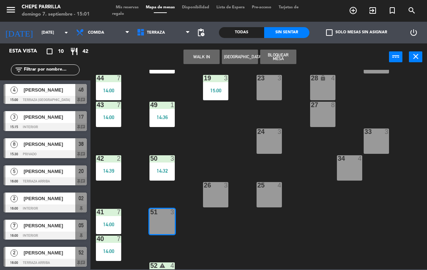
click at [108, 165] on div "42 2 14:39" at bounding box center [108, 167] width 25 height 25
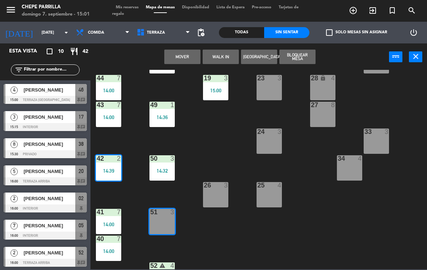
click at [187, 55] on button "Mover" at bounding box center [182, 57] width 36 height 14
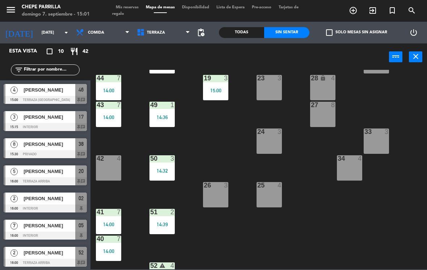
click at [110, 165] on div "42 4" at bounding box center [108, 167] width 25 height 25
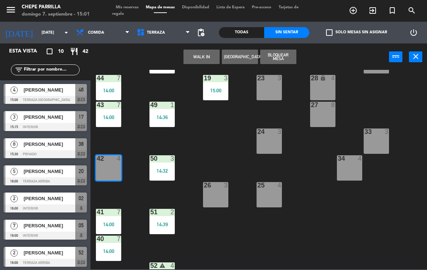
click at [204, 60] on button "WALK IN" at bounding box center [202, 57] width 36 height 14
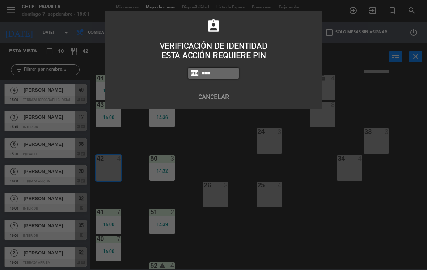
type input "1843"
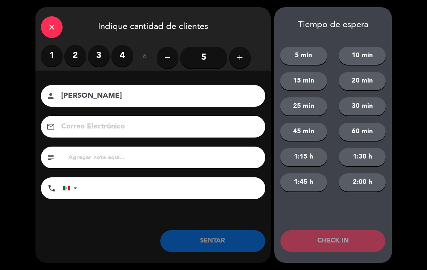
type input "[PERSON_NAME]"
click at [77, 59] on label "2" at bounding box center [75, 56] width 22 height 22
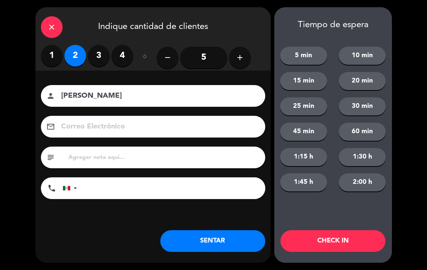
click at [233, 238] on button "SENTAR" at bounding box center [212, 241] width 105 height 22
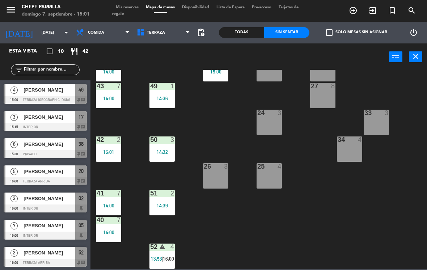
scroll to position [107, 0]
click at [154, 29] on span "Terraza" at bounding box center [163, 33] width 61 height 16
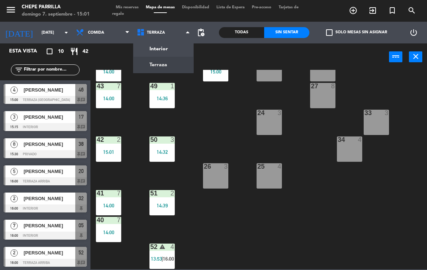
click at [177, 52] on ng-component "menu Chepe Parrilla domingo 7. septiembre - 15:01 Mis reservas Mapa de mesas Di…" at bounding box center [213, 134] width 427 height 269
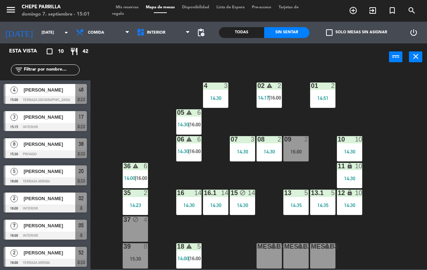
scroll to position [0, 0]
click at [155, 35] on span "Interior" at bounding box center [156, 32] width 18 height 5
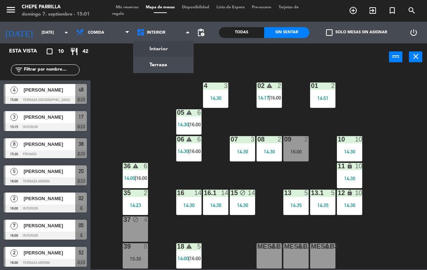
click at [171, 65] on ng-component "menu Chepe Parrilla domingo 7. septiembre - 15:01 Mis reservas Mapa de mesas Di…" at bounding box center [213, 134] width 427 height 269
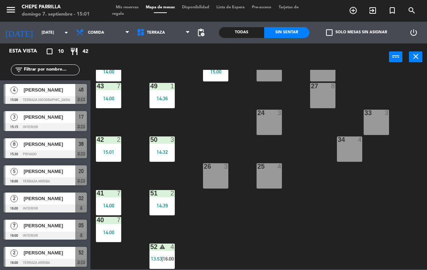
scroll to position [107, 0]
click at [221, 173] on div "26 3" at bounding box center [215, 175] width 25 height 25
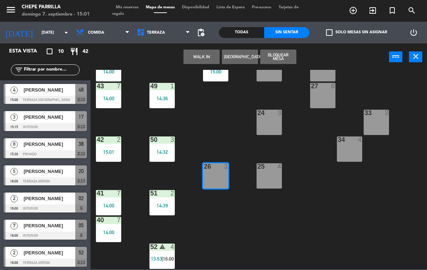
click at [276, 171] on div "25 4" at bounding box center [269, 175] width 25 height 25
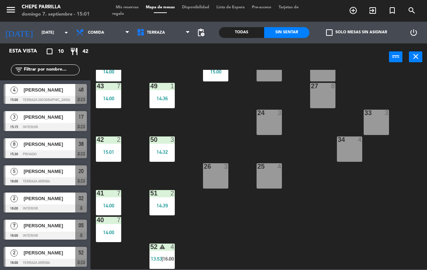
click at [326, 177] on div "21 5 16:00 30 lock 4 46 4 15:00 47 2 14:30 31 3 20 5 16:00 22 3 29 8 45 3 14:30…" at bounding box center [261, 169] width 332 height 199
click at [275, 173] on div "25 4" at bounding box center [269, 175] width 25 height 25
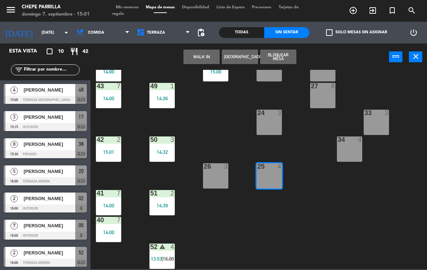
click at [207, 58] on button "WALK IN" at bounding box center [202, 57] width 36 height 14
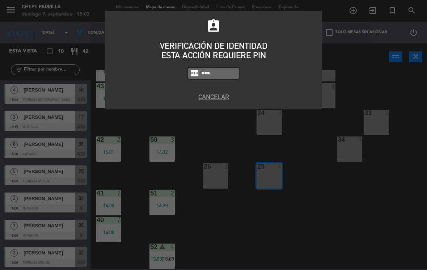
type input "1843"
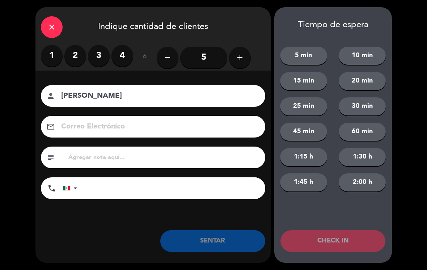
type input "[PERSON_NAME]"
click at [77, 63] on label "2" at bounding box center [75, 56] width 22 height 22
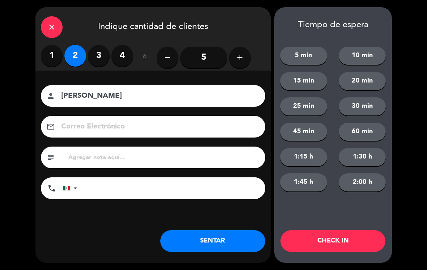
click at [95, 60] on label "3" at bounding box center [99, 56] width 22 height 22
click at [229, 240] on button "SENTAR" at bounding box center [212, 241] width 105 height 22
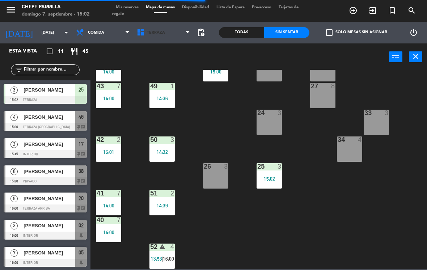
click at [159, 31] on span "Terraza" at bounding box center [156, 32] width 18 height 5
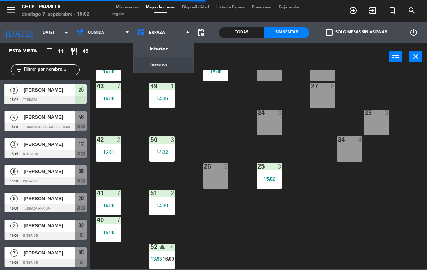
click at [173, 46] on ng-component "menu Chepe Parrilla domingo 7. septiembre - 15:02 Mis reservas Mapa de mesas Di…" at bounding box center [213, 134] width 427 height 269
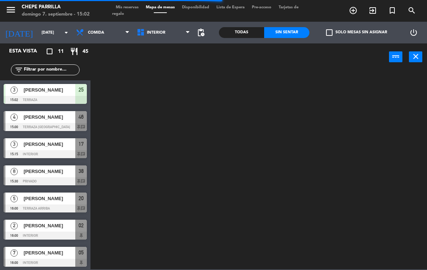
scroll to position [0, 0]
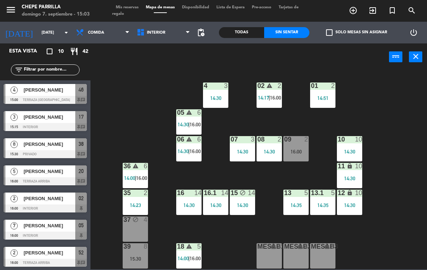
click at [212, 163] on div "02 warning 2 14:17 | 16:00 4 3 14:30 01 2 14:51 05 warning 6 14:30 | 16:00 06 w…" at bounding box center [261, 169] width 332 height 199
click at [147, 29] on span "Interior" at bounding box center [163, 33] width 61 height 16
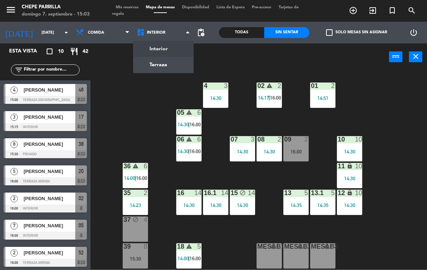
click at [167, 66] on ng-component "menu Chepe Parrilla domingo 7. septiembre - 15:03 Mis reservas Mapa de mesas Di…" at bounding box center [213, 134] width 427 height 269
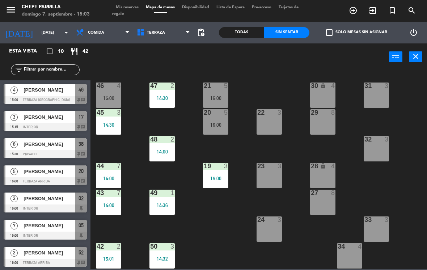
click at [254, 181] on div "21 5 16:00 30 lock 4 46 4 15:00 47 2 14:30 31 3 20 5 16:00 22 3 29 8 45 3 14:30…" at bounding box center [261, 169] width 332 height 199
click at [261, 171] on div "23 3" at bounding box center [269, 175] width 25 height 25
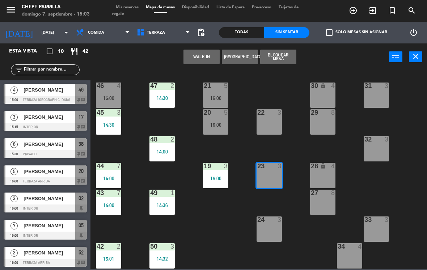
click at [202, 58] on button "WALK IN" at bounding box center [202, 57] width 36 height 14
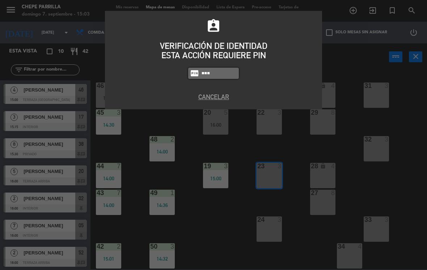
type input "1843"
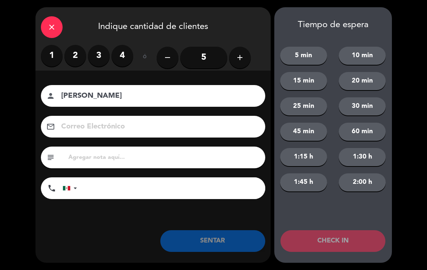
type input "[PERSON_NAME]"
click at [81, 59] on label "2" at bounding box center [75, 56] width 22 height 22
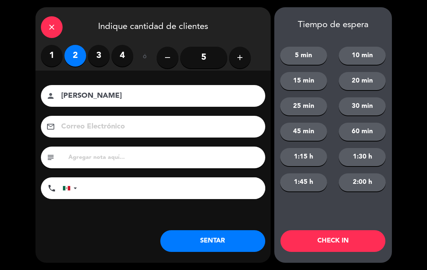
click at [226, 242] on button "SENTAR" at bounding box center [212, 241] width 105 height 22
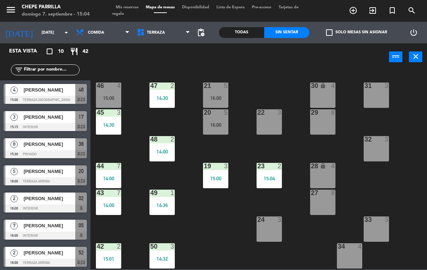
click at [150, 30] on span "Terraza" at bounding box center [156, 32] width 18 height 5
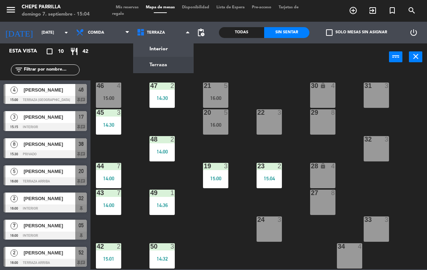
click at [165, 49] on ng-component "menu Chepe Parrilla domingo 7. septiembre - 15:04 Mis reservas Mapa de mesas Di…" at bounding box center [213, 134] width 427 height 269
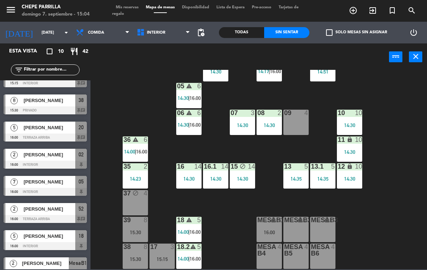
scroll to position [26, 0]
click at [166, 30] on span "Interior" at bounding box center [163, 33] width 61 height 16
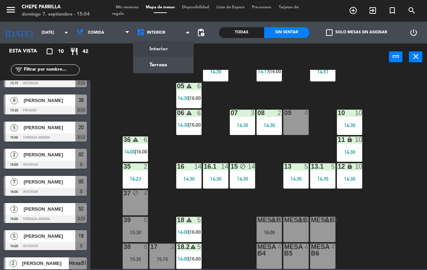
click at [165, 61] on ng-component "menu Chepe Parrilla domingo 7. septiembre - 15:04 Mis reservas Mapa de mesas Di…" at bounding box center [213, 134] width 427 height 269
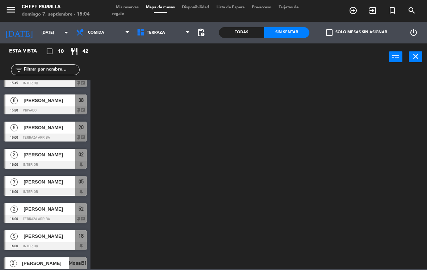
scroll to position [0, 0]
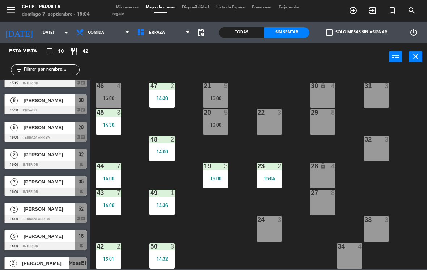
click at [382, 142] on div at bounding box center [377, 139] width 12 height 7
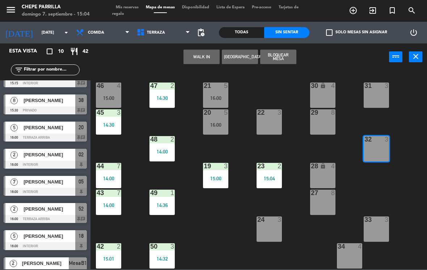
click at [201, 57] on button "WALK IN" at bounding box center [202, 57] width 36 height 14
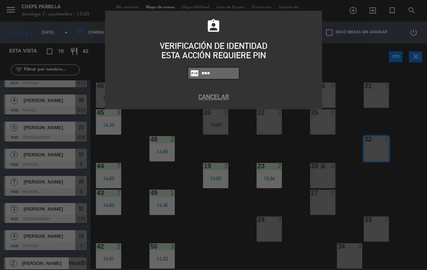
type input "1843"
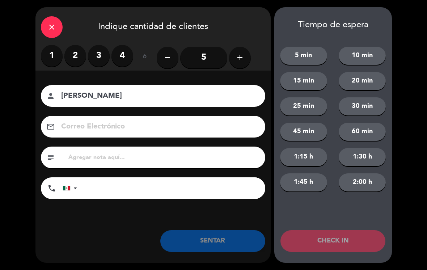
type input "[PERSON_NAME]"
click at [36, 67] on div "1 2 3 4 ó remove 5 add" at bounding box center [152, 58] width 235 height 26
click at [49, 58] on label "1" at bounding box center [52, 56] width 22 height 22
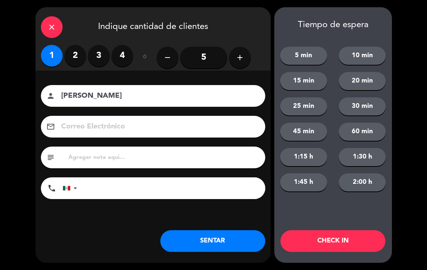
click at [218, 244] on button "SENTAR" at bounding box center [212, 241] width 105 height 22
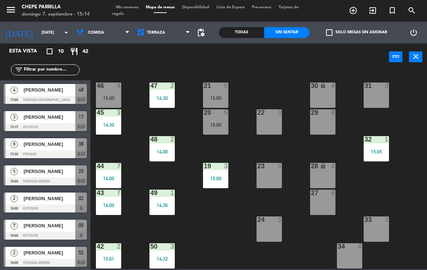
click at [228, 98] on div "16:00" at bounding box center [215, 98] width 25 height 5
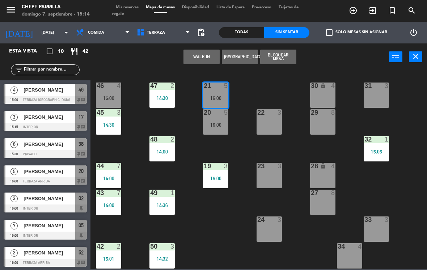
click at [267, 82] on div "21 5 16:00 5 Abigail Morales ASIGNADA 16:00 chat 30 lock 4 46 4 15:00 47 2 14:3…" at bounding box center [261, 169] width 332 height 199
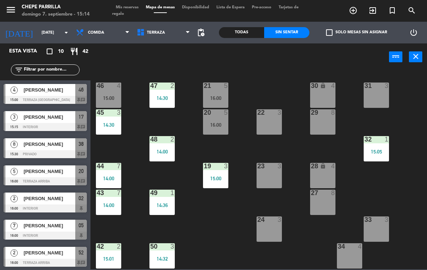
click at [226, 92] on div "21 5 16:00" at bounding box center [215, 95] width 25 height 25
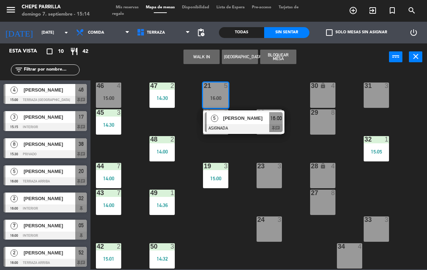
click at [252, 116] on span "[PERSON_NAME]" at bounding box center [246, 118] width 46 height 8
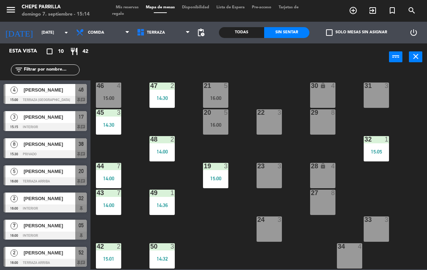
click at [114, 93] on div "46 4 15:00" at bounding box center [108, 95] width 25 height 25
click at [226, 216] on div "21 5 16:00 30 lock 4 46 4 15:00 47 2 14:30 31 3 20 5 16:00 22 3 29 8 45 3 14:30…" at bounding box center [261, 169] width 332 height 199
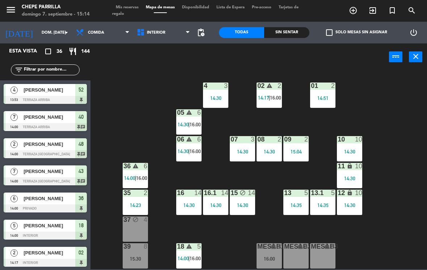
click at [278, 24] on div "Todas Sin sentar" at bounding box center [264, 33] width 91 height 22
click at [289, 35] on div "Sin sentar" at bounding box center [286, 32] width 45 height 11
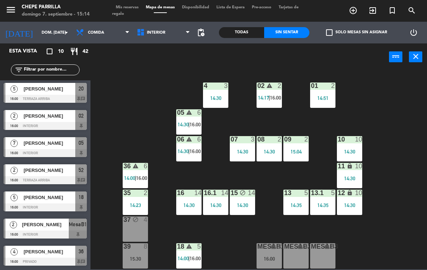
scroll to position [83, 0]
click at [53, 254] on span "[PERSON_NAME]" at bounding box center [50, 252] width 52 height 8
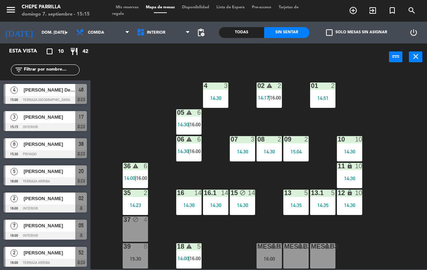
scroll to position [71, 0]
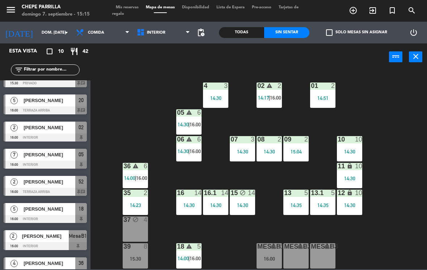
click at [137, 175] on span "16:00" at bounding box center [141, 178] width 11 height 6
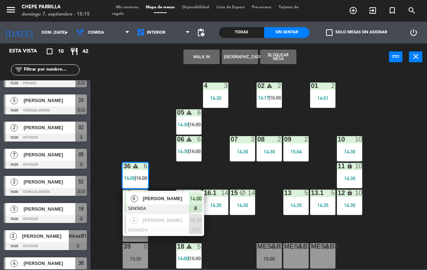
click at [174, 224] on div "[PERSON_NAME]" at bounding box center [165, 220] width 47 height 12
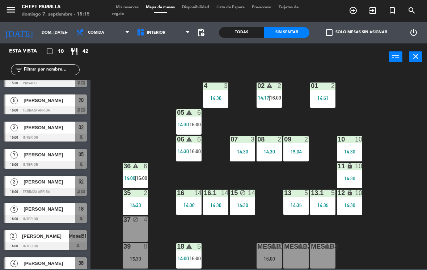
click at [139, 172] on div "36 warning 6 14:00 | 16:00" at bounding box center [135, 175] width 25 height 25
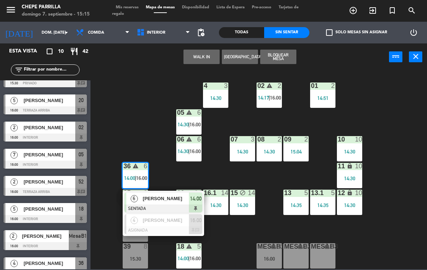
click at [169, 228] on div at bounding box center [164, 230] width 78 height 8
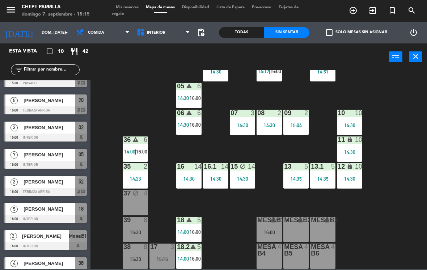
scroll to position [26, 0]
click at [138, 149] on span "16:00" at bounding box center [141, 152] width 11 height 6
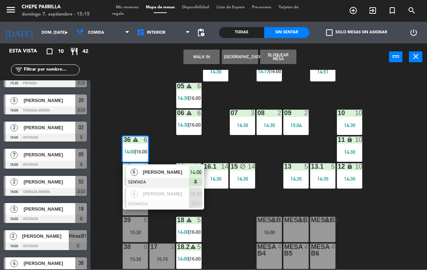
click at [169, 195] on span "[PERSON_NAME]" at bounding box center [166, 194] width 46 height 8
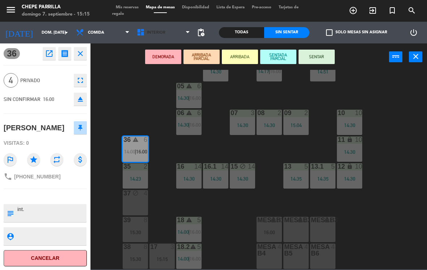
click at [158, 37] on span "Interior" at bounding box center [163, 33] width 61 height 16
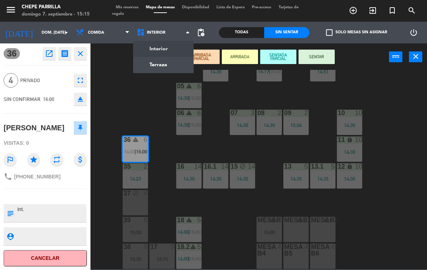
click at [168, 67] on ng-component "menu Chepe [PERSON_NAME] 7. septiembre - 15:15 Mis reservas Mapa de mesas Dispo…" at bounding box center [213, 134] width 427 height 269
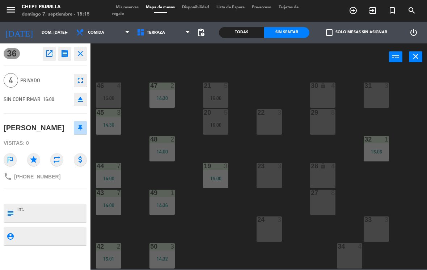
click at [272, 231] on div "24 3" at bounding box center [269, 228] width 25 height 25
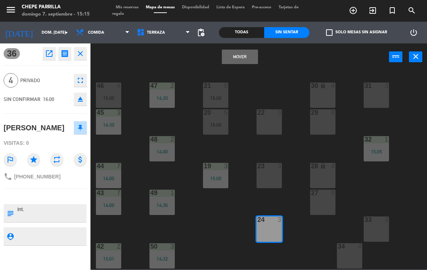
click at [240, 56] on button "Mover" at bounding box center [240, 57] width 36 height 14
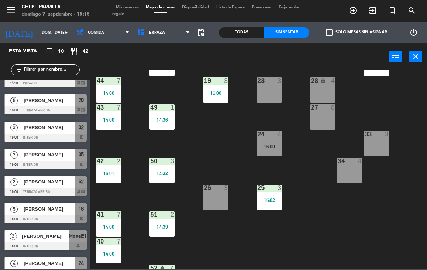
scroll to position [101, 0]
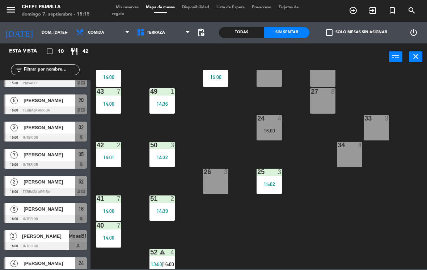
click at [270, 129] on div "16:00" at bounding box center [269, 130] width 25 height 5
click at [306, 197] on div "21 5 16:00 30 lock 4 46 4 15:00 47 2 14:30 31 3 20 5 16:00 22 3 29 8 45 3 14:30…" at bounding box center [261, 169] width 332 height 199
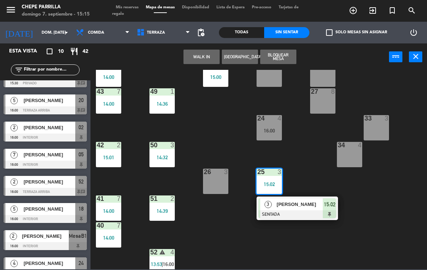
click at [308, 207] on span "[PERSON_NAME]" at bounding box center [300, 205] width 46 height 8
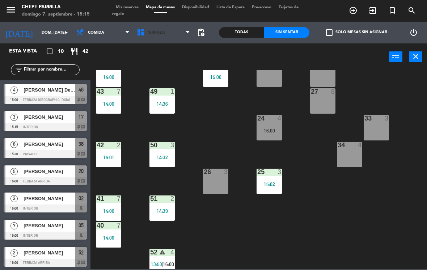
click at [157, 34] on span "Terraza" at bounding box center [156, 32] width 18 height 5
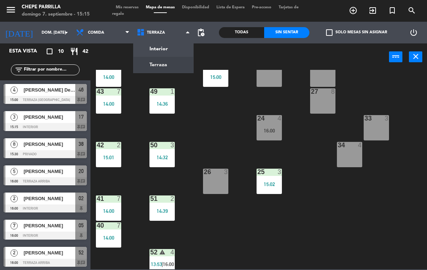
click at [169, 49] on ng-component "menu Chepe [PERSON_NAME] 7. septiembre - 15:15 Mis reservas Mapa de mesas Dispo…" at bounding box center [213, 134] width 427 height 269
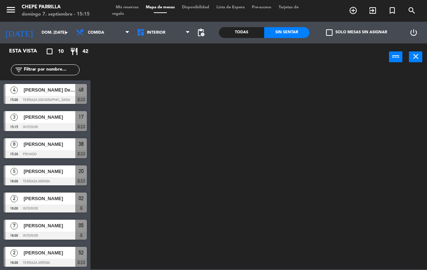
scroll to position [0, 0]
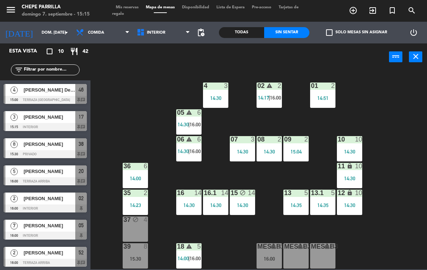
click at [299, 147] on div "09 2 15:04" at bounding box center [295, 148] width 25 height 25
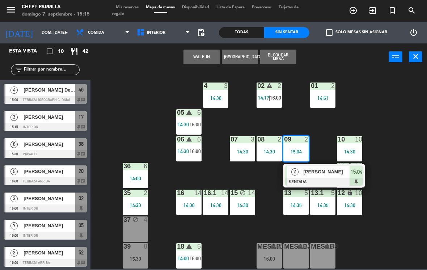
click at [335, 175] on span "[PERSON_NAME]" at bounding box center [327, 172] width 46 height 8
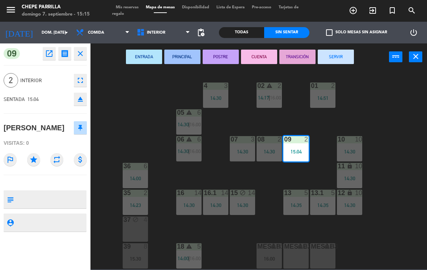
click at [154, 34] on span "Interior" at bounding box center [156, 32] width 18 height 5
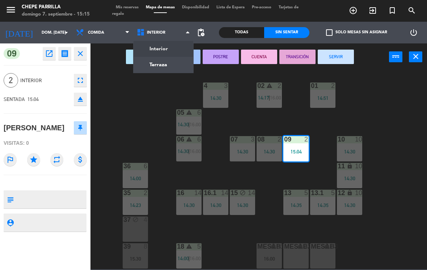
click at [171, 64] on ng-component "menu Chepe [PERSON_NAME] 7. septiembre - 15:15 Mis reservas Mapa de mesas Dispo…" at bounding box center [213, 134] width 427 height 269
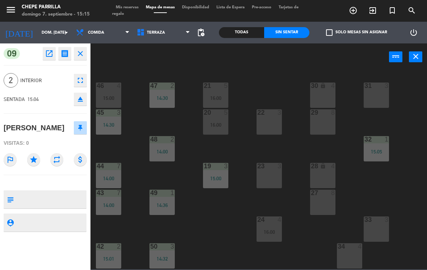
click at [265, 176] on div "23 3" at bounding box center [269, 175] width 25 height 25
click at [244, 61] on button "Mover" at bounding box center [240, 57] width 36 height 14
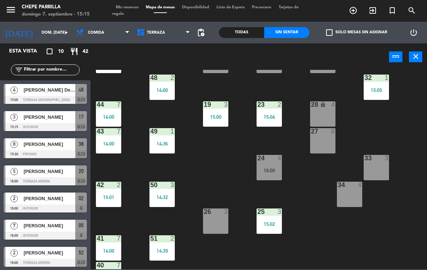
scroll to position [92, 0]
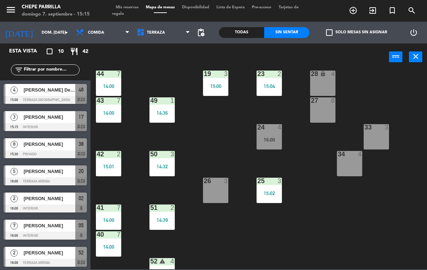
click at [273, 180] on div at bounding box center [270, 181] width 12 height 7
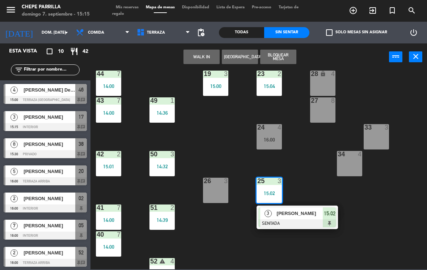
click at [310, 215] on span "[PERSON_NAME]" at bounding box center [300, 214] width 46 height 8
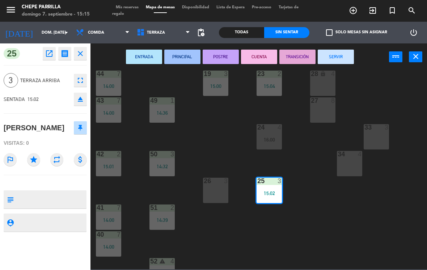
click at [163, 29] on span "Terraza" at bounding box center [163, 33] width 61 height 16
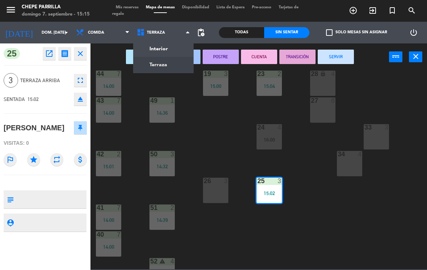
click at [176, 50] on ng-component "menu Chepe [PERSON_NAME] 7. septiembre - 15:15 Mis reservas Mapa de mesas Dispo…" at bounding box center [213, 134] width 427 height 269
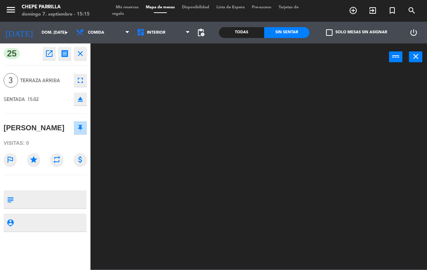
scroll to position [0, 0]
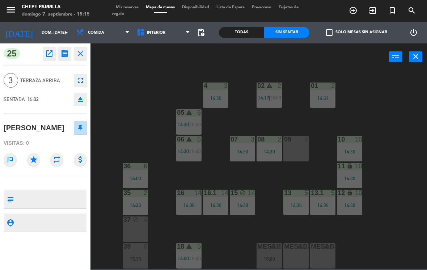
click at [297, 147] on div "09 4" at bounding box center [295, 148] width 25 height 25
click at [238, 55] on button "Mover" at bounding box center [240, 57] width 36 height 14
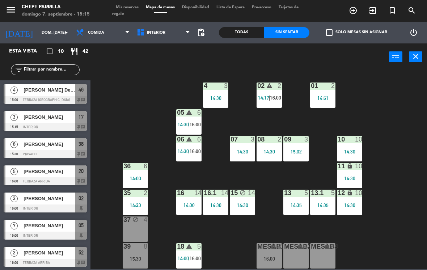
click at [163, 31] on span "Interior" at bounding box center [156, 32] width 18 height 5
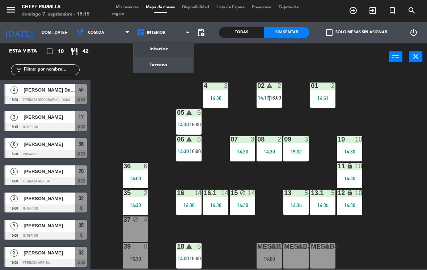
click at [173, 59] on ng-component "menu Chepe [PERSON_NAME] 7. septiembre - 15:15 Mis reservas Mapa de mesas Dispo…" at bounding box center [213, 134] width 427 height 269
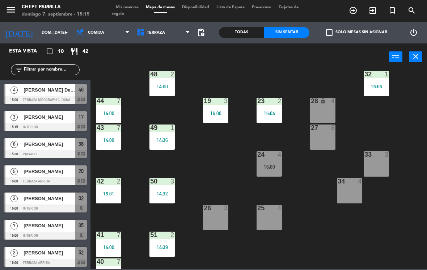
scroll to position [66, 0]
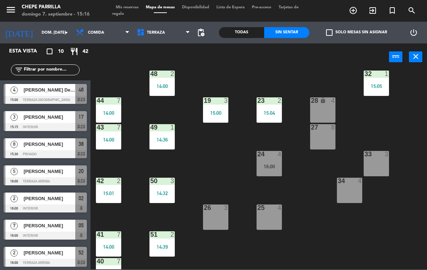
click at [271, 161] on div "24 4 16:00" at bounding box center [269, 163] width 25 height 25
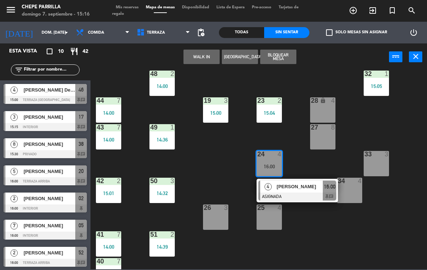
click at [291, 186] on span "[PERSON_NAME]" at bounding box center [300, 187] width 46 height 8
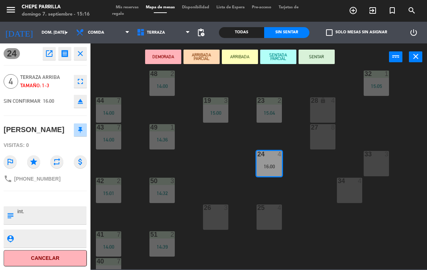
click at [271, 212] on div "25 4" at bounding box center [269, 217] width 25 height 25
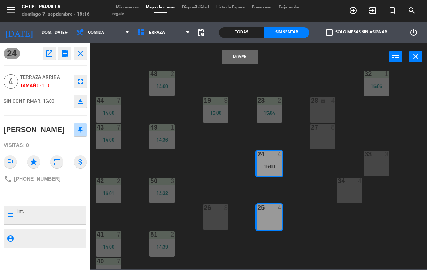
click at [251, 57] on button "Mover" at bounding box center [240, 57] width 36 height 14
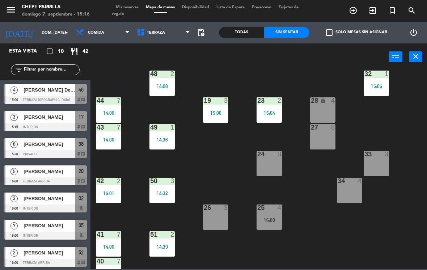
scroll to position [71, 0]
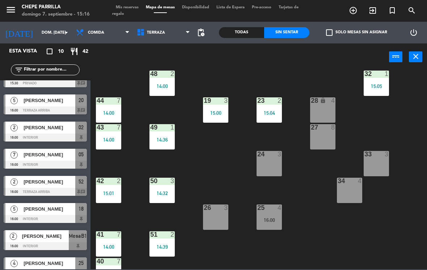
click at [274, 218] on div "16:00" at bounding box center [269, 220] width 25 height 5
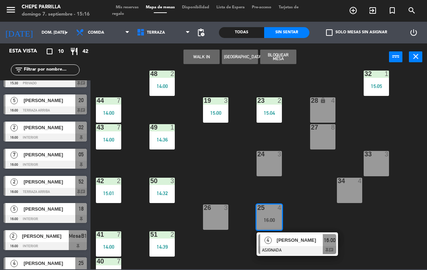
click at [304, 239] on span "[PERSON_NAME]" at bounding box center [300, 240] width 46 height 8
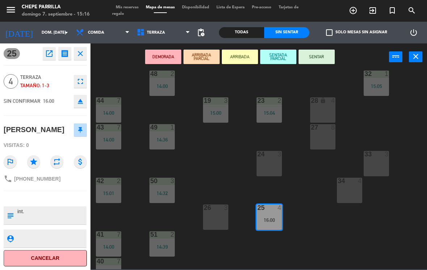
click at [329, 51] on button "SENTAR" at bounding box center [317, 57] width 36 height 14
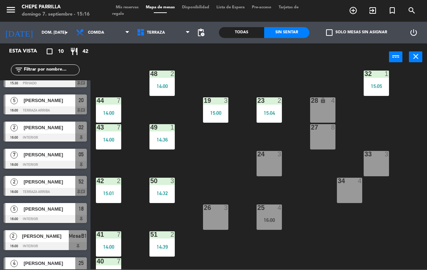
scroll to position [2, 0]
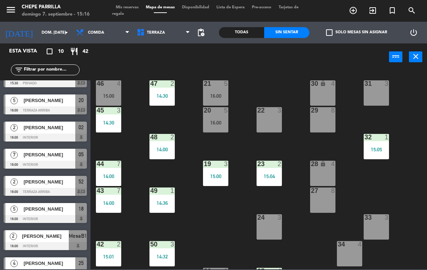
click at [224, 122] on div "16:00" at bounding box center [215, 122] width 25 height 5
click at [236, 219] on div "21 5 16:00 30 lock 4 46 4 15:00 47 2 14:30 31 3 20 5 16:00 22 3 29 8 45 3 14:30…" at bounding box center [261, 169] width 332 height 199
click at [117, 96] on div "15:00" at bounding box center [108, 95] width 25 height 5
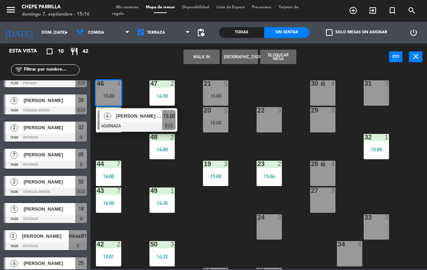
click at [152, 117] on span "[PERSON_NAME] Del [PERSON_NAME]" at bounding box center [139, 116] width 46 height 8
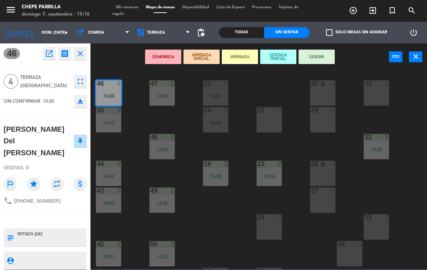
click at [164, 35] on span "Terraza" at bounding box center [163, 33] width 61 height 16
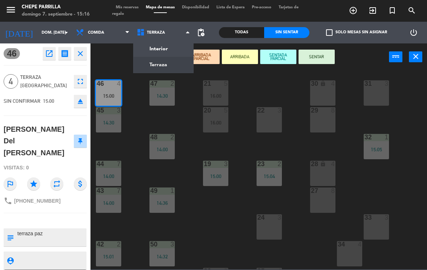
click at [172, 47] on ng-component "menu Chepe [PERSON_NAME] 7. septiembre - 15:16 Mis reservas Mapa de mesas Dispo…" at bounding box center [213, 134] width 427 height 269
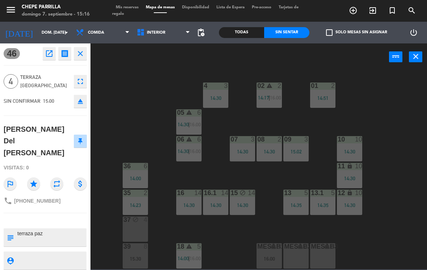
click at [293, 255] on div "MESAB2 lock 4" at bounding box center [295, 255] width 25 height 25
click at [240, 60] on button "Mover" at bounding box center [240, 57] width 36 height 14
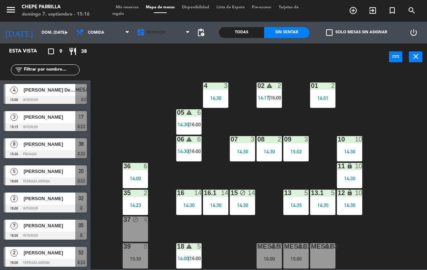
click at [163, 34] on span "Interior" at bounding box center [156, 32] width 18 height 5
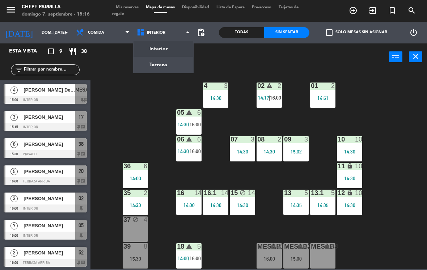
click at [167, 64] on ng-component "menu Chepe [PERSON_NAME] 7. septiembre - 15:16 Mis reservas Mapa de mesas Dispo…" at bounding box center [213, 134] width 427 height 269
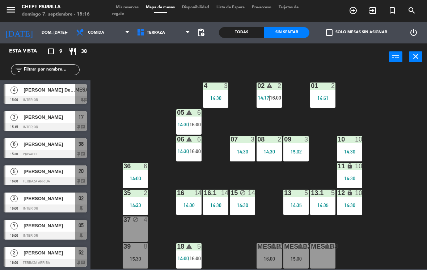
click at [161, 31] on span "Terraza" at bounding box center [156, 32] width 18 height 5
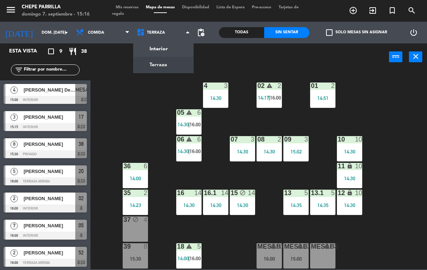
click at [175, 46] on ng-component "menu Chepe [PERSON_NAME] 7. septiembre - 15:16 Mis reservas Mapa de mesas Dispo…" at bounding box center [213, 134] width 427 height 269
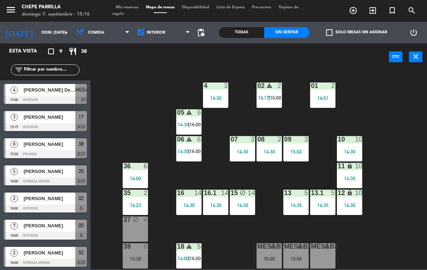
click at [159, 37] on span "Interior" at bounding box center [163, 33] width 61 height 16
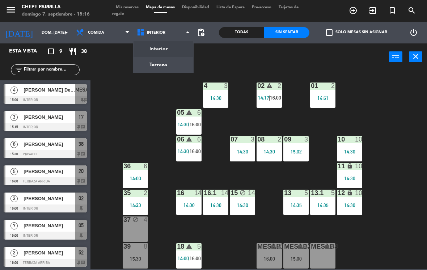
click at [174, 68] on ng-component "menu Chepe [PERSON_NAME] 7. septiembre - 15:16 Mis reservas Mapa de mesas Dispo…" at bounding box center [213, 134] width 427 height 269
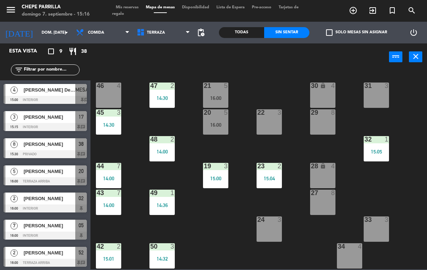
click at [216, 122] on div "16:00" at bounding box center [215, 124] width 25 height 5
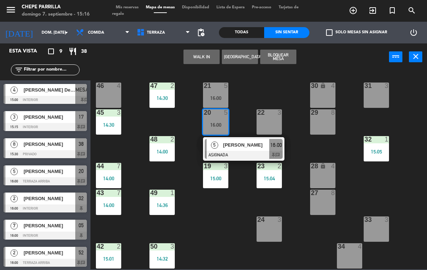
click at [248, 148] on span "[PERSON_NAME]" at bounding box center [246, 145] width 46 height 8
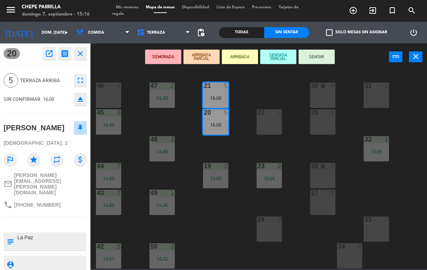
click at [106, 94] on div "46 4" at bounding box center [108, 95] width 25 height 25
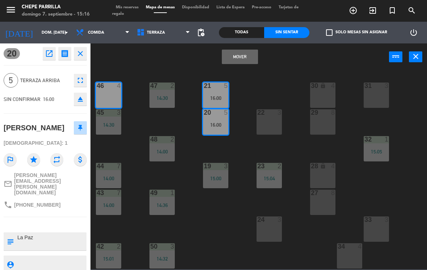
click at [240, 59] on button "Mover" at bounding box center [240, 57] width 36 height 14
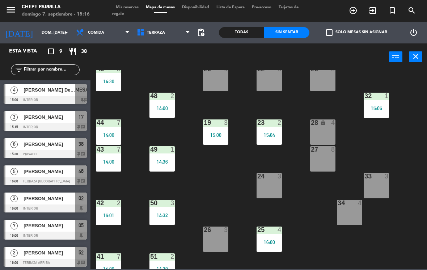
scroll to position [55, 0]
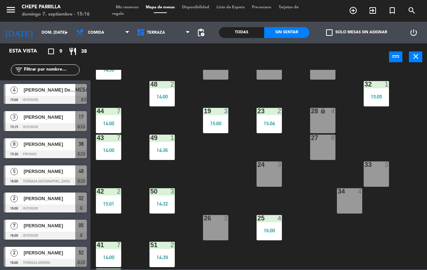
click at [379, 167] on div at bounding box center [377, 164] width 12 height 7
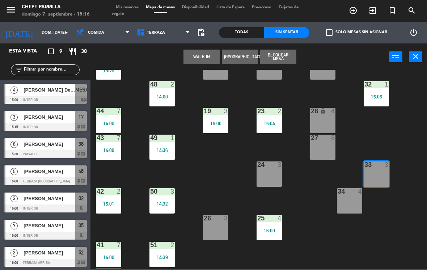
click at [205, 57] on button "WALK IN" at bounding box center [202, 57] width 36 height 14
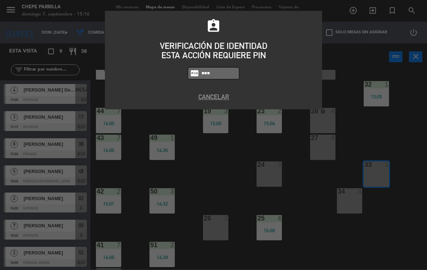
type input "1843"
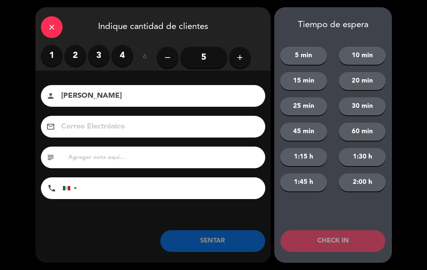
type input "[PERSON_NAME]"
click at [74, 58] on label "2" at bounding box center [75, 56] width 22 height 22
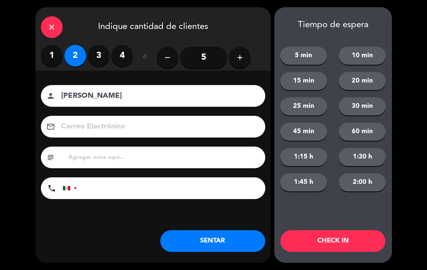
click at [214, 237] on button "SENTAR" at bounding box center [212, 241] width 105 height 22
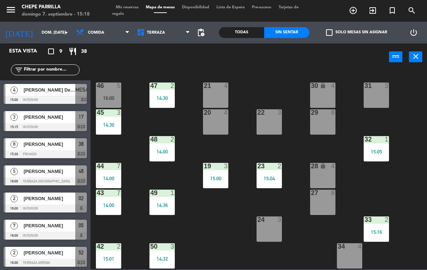
scroll to position [0, 0]
click at [163, 28] on span "Terraza" at bounding box center [163, 33] width 61 height 16
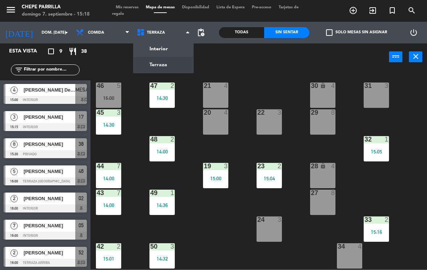
click at [177, 46] on ng-component "menu Chepe [PERSON_NAME] 7. septiembre - 15:18 Mis reservas Mapa de mesas Dispo…" at bounding box center [213, 134] width 427 height 269
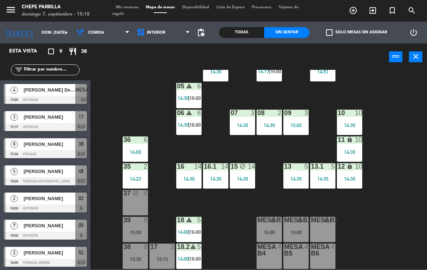
scroll to position [26, 0]
click at [162, 250] on div at bounding box center [162, 247] width 12 height 7
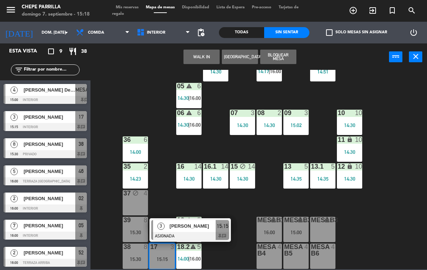
click at [201, 225] on span "[PERSON_NAME]" at bounding box center [193, 226] width 46 height 8
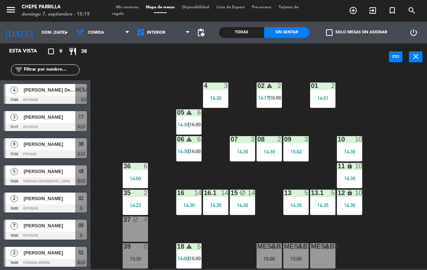
scroll to position [0, 0]
click at [272, 89] on div "warning" at bounding box center [270, 86] width 12 height 7
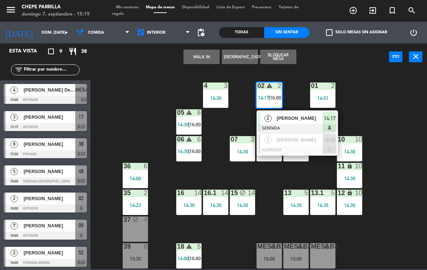
click at [298, 116] on span "[PERSON_NAME]" at bounding box center [300, 118] width 46 height 8
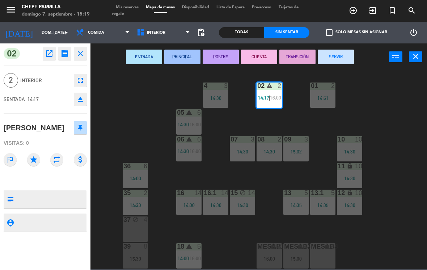
click at [345, 64] on button "SERVIR" at bounding box center [336, 57] width 36 height 14
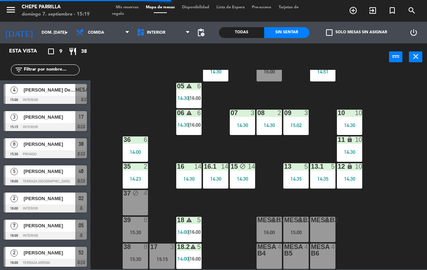
scroll to position [26, 0]
click at [159, 30] on span "Interior" at bounding box center [156, 32] width 18 height 5
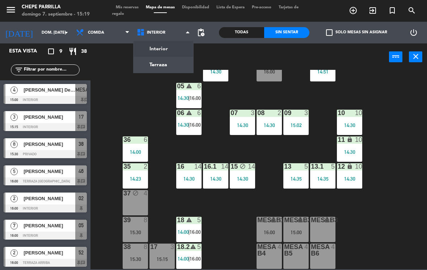
click at [168, 66] on ng-component "menu Chepe [PERSON_NAME] 7. septiembre - 15:19 Mis reservas Mapa de mesas Dispo…" at bounding box center [213, 134] width 427 height 269
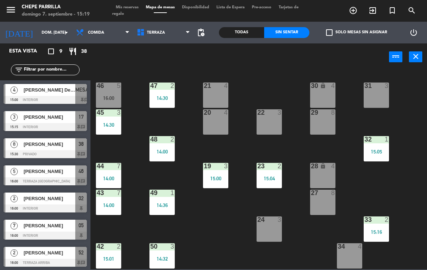
click at [156, 35] on span "Terraza" at bounding box center [156, 32] width 18 height 5
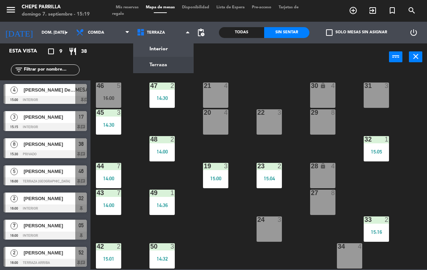
click at [173, 51] on ng-component "menu Chepe [PERSON_NAME] 7. septiembre - 15:19 Mis reservas Mapa de mesas Dispo…" at bounding box center [213, 134] width 427 height 269
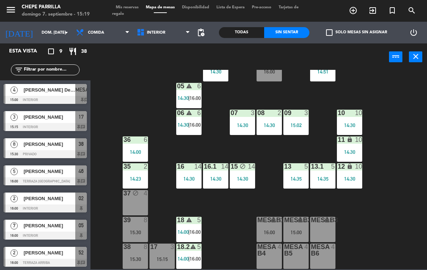
scroll to position [26, 0]
click at [160, 252] on div "17 3 15:15" at bounding box center [162, 256] width 25 height 25
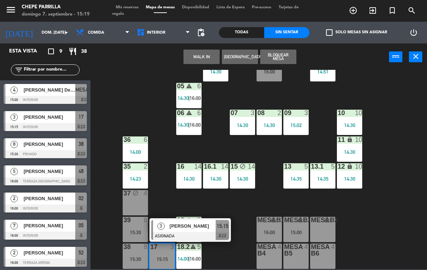
click at [188, 225] on span "[PERSON_NAME]" at bounding box center [193, 226] width 46 height 8
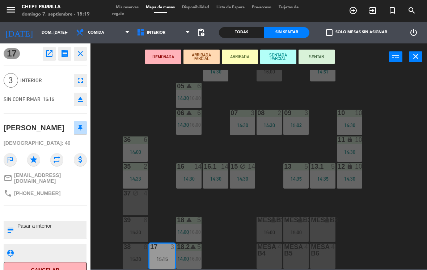
click at [80, 80] on icon "fullscreen" at bounding box center [80, 80] width 9 height 9
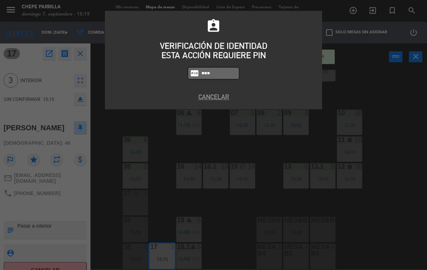
type input "1843"
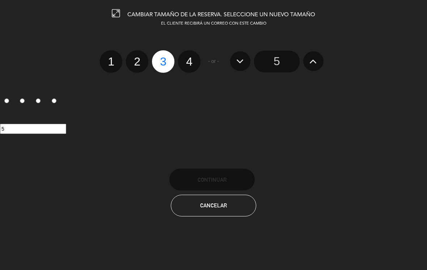
click at [197, 59] on label "4" at bounding box center [189, 61] width 22 height 22
click at [191, 58] on input "4" at bounding box center [188, 55] width 5 height 5
radio input "true"
radio input "false"
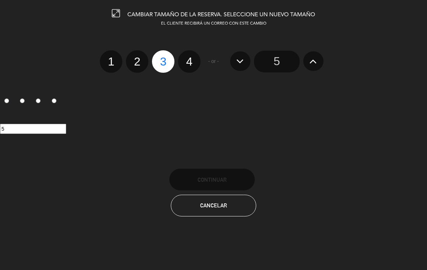
radio input "false"
radio input "true"
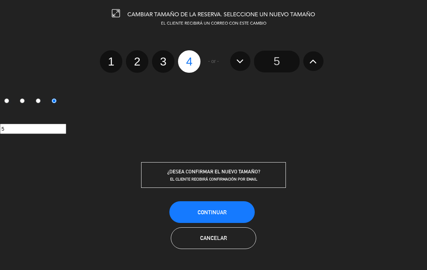
click at [224, 208] on button "Continuar" at bounding box center [211, 212] width 85 height 22
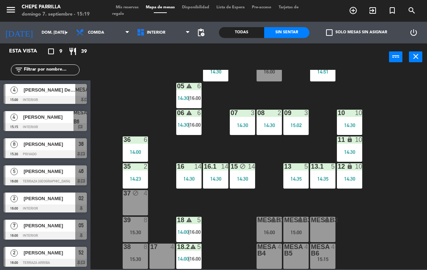
click at [330, 257] on div "15:15" at bounding box center [322, 259] width 25 height 5
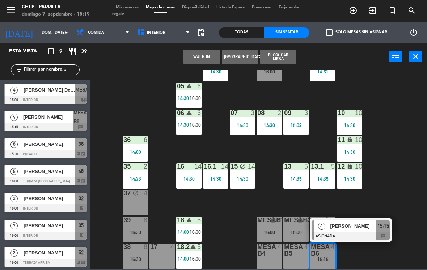
click at [352, 232] on div at bounding box center [351, 236] width 78 height 8
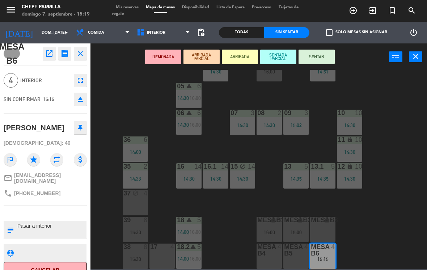
click at [163, 251] on div "17 4" at bounding box center [162, 247] width 25 height 7
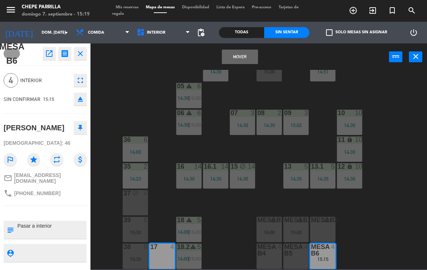
click at [242, 56] on button "Mover" at bounding box center [240, 57] width 36 height 14
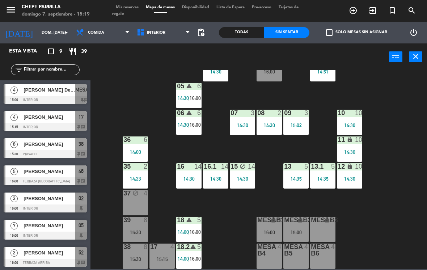
click at [161, 255] on div "17 4 15:15" at bounding box center [162, 256] width 25 height 25
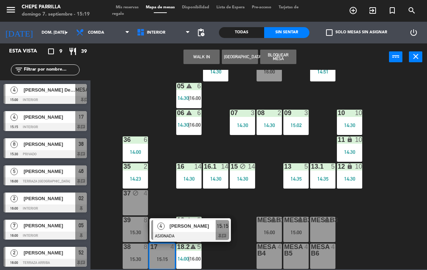
click at [192, 226] on span "[PERSON_NAME]" at bounding box center [193, 226] width 46 height 8
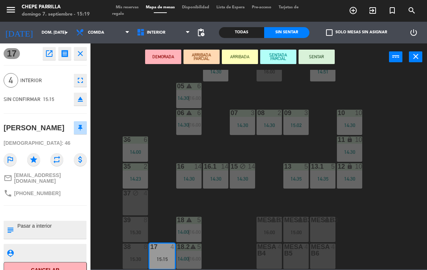
click at [320, 58] on button "SENTAR" at bounding box center [317, 57] width 36 height 14
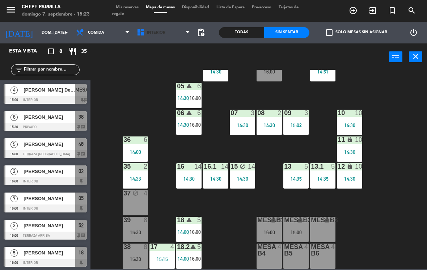
click at [169, 28] on span "Interior" at bounding box center [163, 33] width 61 height 16
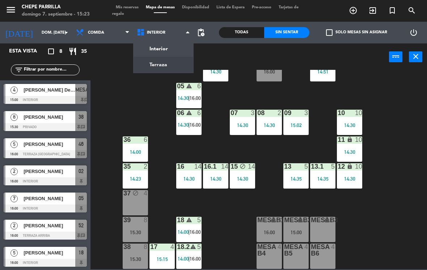
click at [171, 66] on ng-component "menu Chepe [PERSON_NAME] 7. septiembre - 15:23 Mis reservas Mapa de mesas Dispo…" at bounding box center [213, 134] width 427 height 269
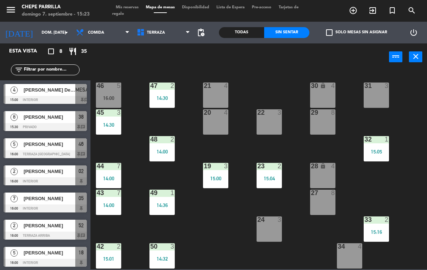
click at [215, 104] on div "21 4" at bounding box center [215, 95] width 25 height 25
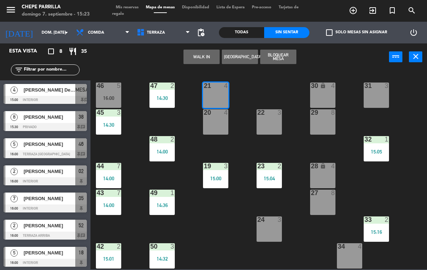
click at [202, 59] on button "WALK IN" at bounding box center [202, 57] width 36 height 14
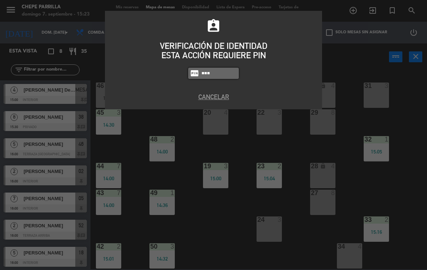
type input "1743"
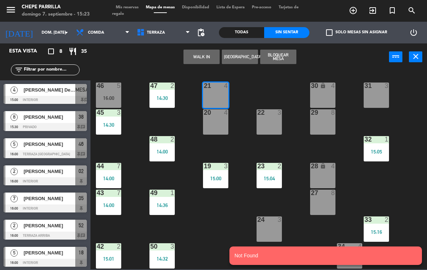
click at [200, 58] on button "WALK IN" at bounding box center [202, 57] width 36 height 14
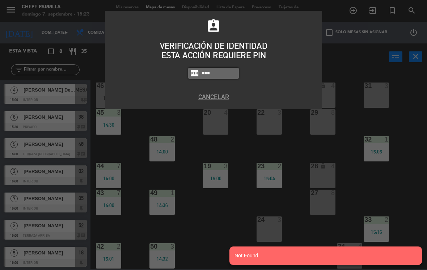
type input "1843"
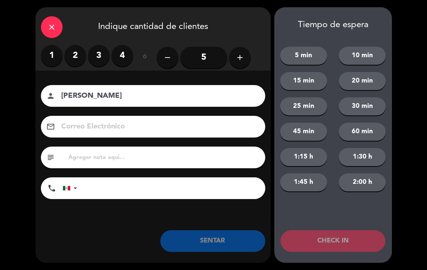
type input "[PERSON_NAME]"
click at [207, 54] on input "5" at bounding box center [203, 58] width 47 height 22
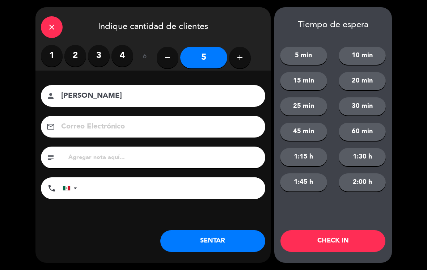
click at [228, 243] on button "SENTAR" at bounding box center [212, 241] width 105 height 22
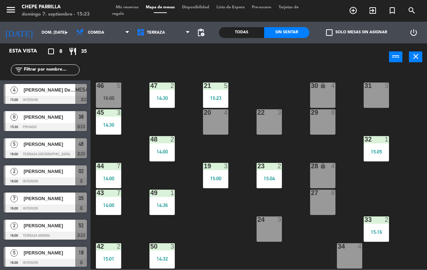
click at [219, 97] on div "15:23" at bounding box center [215, 98] width 25 height 5
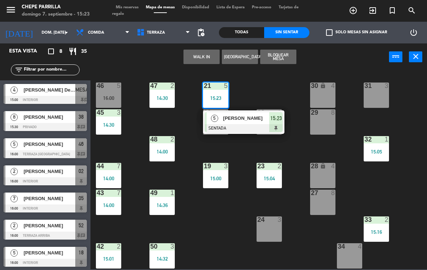
click at [249, 120] on span "[PERSON_NAME]" at bounding box center [246, 118] width 46 height 8
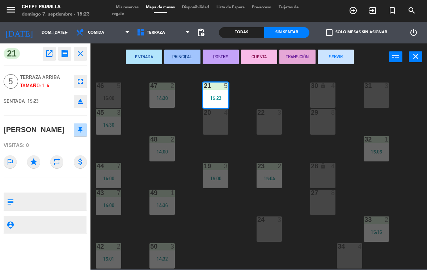
click at [219, 122] on div "20 4" at bounding box center [215, 121] width 25 height 25
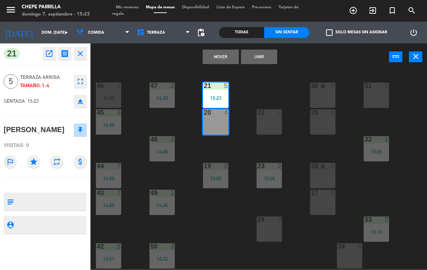
click at [260, 58] on button "Unir" at bounding box center [259, 57] width 36 height 14
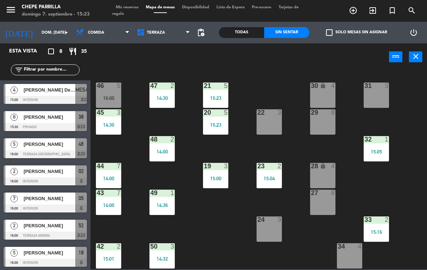
click at [147, 32] on span "Terraza" at bounding box center [156, 32] width 18 height 5
click at [172, 46] on ng-component "menu Chepe [PERSON_NAME] 7. septiembre - 15:23 Mis reservas Mapa de mesas Dispo…" at bounding box center [213, 134] width 427 height 269
click at [109, 93] on div "46 5 16:00" at bounding box center [108, 95] width 25 height 25
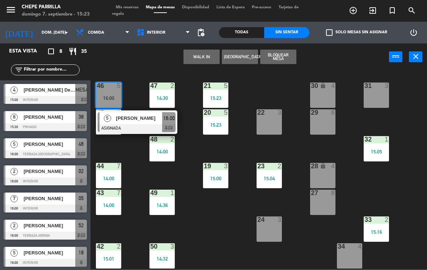
click at [131, 124] on div at bounding box center [137, 128] width 78 height 8
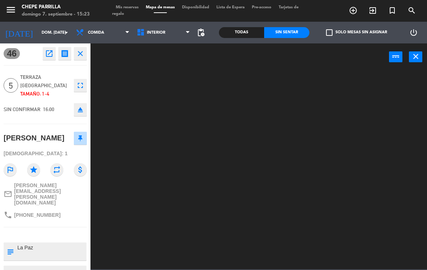
click at [162, 33] on span "Interior" at bounding box center [156, 32] width 18 height 5
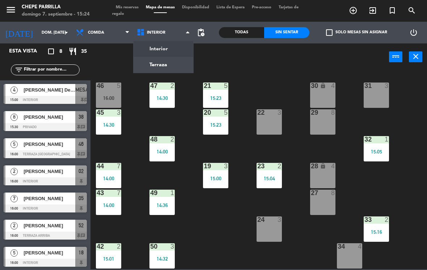
click at [208, 215] on div "21 5 15:23 30 lock 4 46 5 16:00 47 2 14:30 31 3 20 5 15:23 22 3 29 8 45 3 14:30…" at bounding box center [261, 169] width 332 height 199
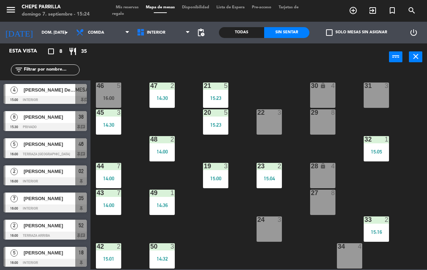
click at [111, 84] on div at bounding box center [109, 86] width 12 height 7
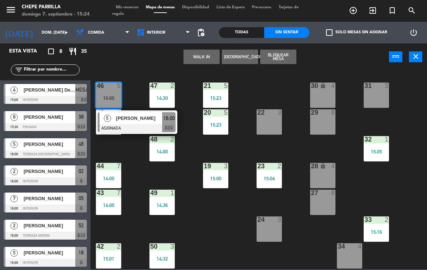
click at [144, 120] on span "[PERSON_NAME]" at bounding box center [139, 118] width 46 height 8
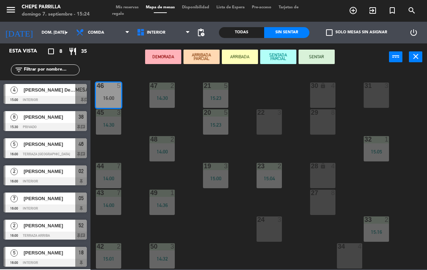
click at [162, 37] on span "Interior" at bounding box center [163, 33] width 61 height 16
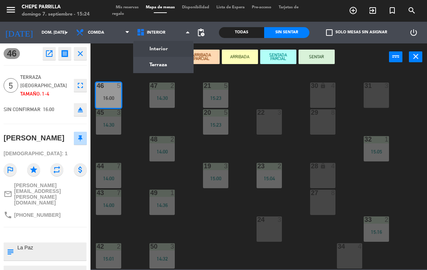
click at [178, 70] on ng-component "menu Chepe [PERSON_NAME] 7. septiembre - 15:24 Mis reservas Mapa de mesas Dispo…" at bounding box center [213, 134] width 427 height 269
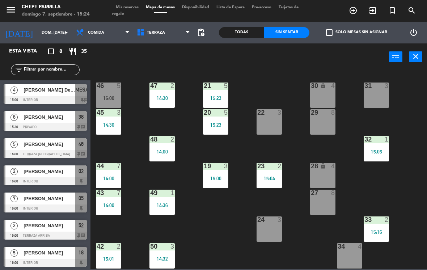
click at [110, 96] on div "16:00" at bounding box center [108, 98] width 25 height 5
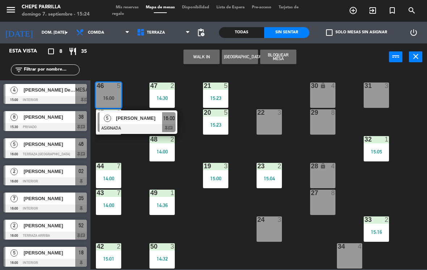
click at [149, 121] on span "[PERSON_NAME]" at bounding box center [139, 118] width 46 height 8
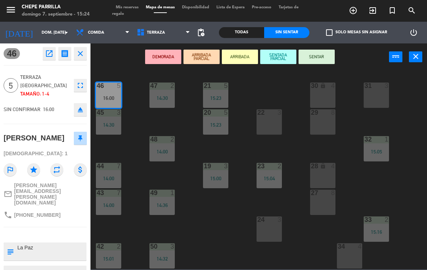
click at [158, 33] on span "Terraza" at bounding box center [156, 32] width 18 height 5
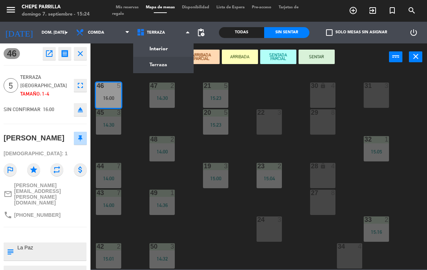
click at [175, 44] on ng-component "menu Chepe [PERSON_NAME] 7. septiembre - 15:24 Mis reservas Mapa de mesas Dispo…" at bounding box center [213, 134] width 427 height 269
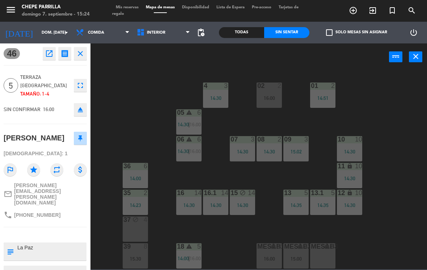
click at [325, 253] on div "MESAB3 lock 8" at bounding box center [322, 255] width 25 height 25
click at [240, 56] on button "Mover" at bounding box center [240, 57] width 36 height 14
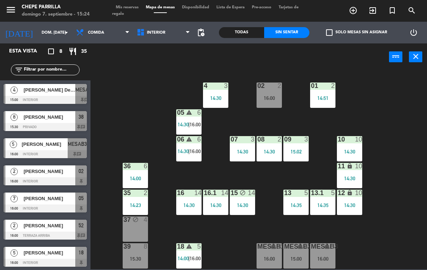
click at [296, 255] on div "MESAB2 lock 4 15:00" at bounding box center [295, 255] width 25 height 25
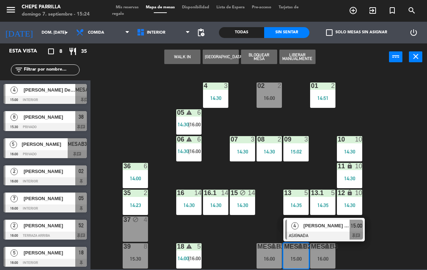
click at [333, 228] on span "[PERSON_NAME] Del [PERSON_NAME]" at bounding box center [327, 226] width 46 height 8
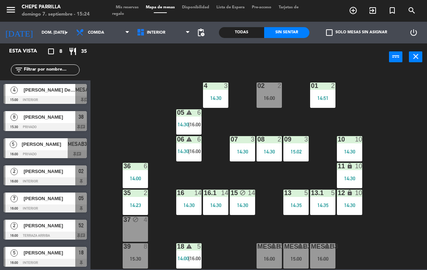
click at [73, 121] on div "[PERSON_NAME]" at bounding box center [49, 117] width 52 height 12
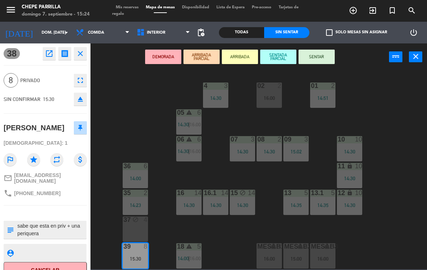
click at [325, 54] on button "SENTAR" at bounding box center [317, 57] width 36 height 14
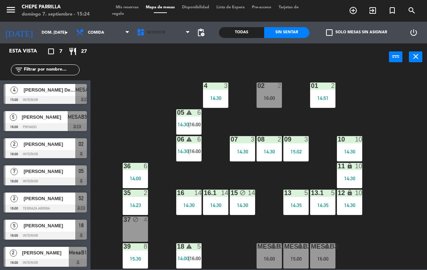
click at [169, 32] on span "Interior" at bounding box center [163, 33] width 61 height 16
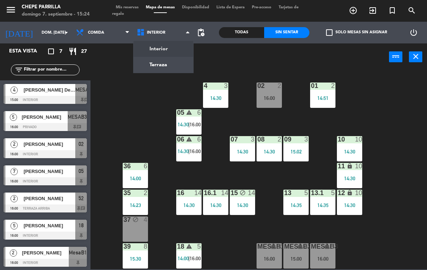
click at [174, 46] on ng-component "menu Chepe [PERSON_NAME] 7. septiembre - 15:24 Mis reservas Mapa de mesas Dispo…" at bounding box center [213, 134] width 427 height 269
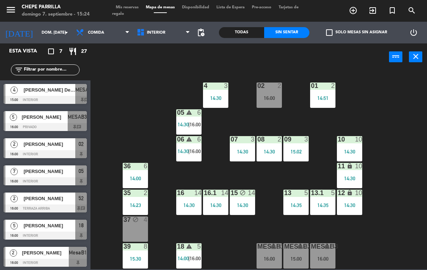
click at [296, 256] on div "15:00" at bounding box center [295, 258] width 25 height 5
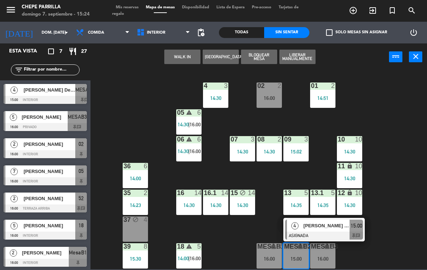
click at [329, 226] on span "[PERSON_NAME] Del [PERSON_NAME]" at bounding box center [327, 226] width 46 height 8
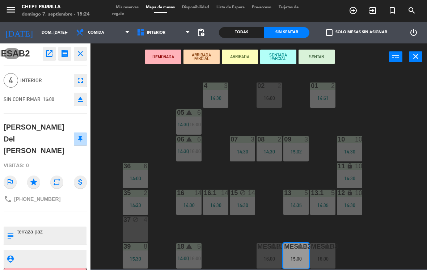
click at [156, 35] on span "Interior" at bounding box center [163, 33] width 61 height 16
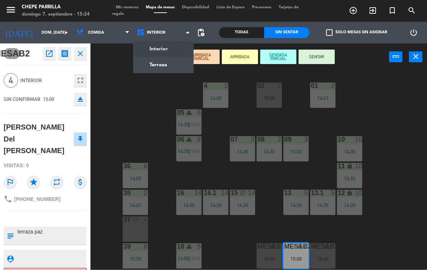
click at [172, 65] on ng-component "menu Chepe [PERSON_NAME] 7. septiembre - 15:24 Mis reservas Mapa de mesas Dispo…" at bounding box center [213, 134] width 427 height 269
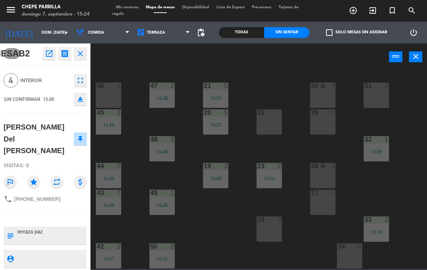
click at [100, 93] on div "46 4" at bounding box center [108, 95] width 25 height 25
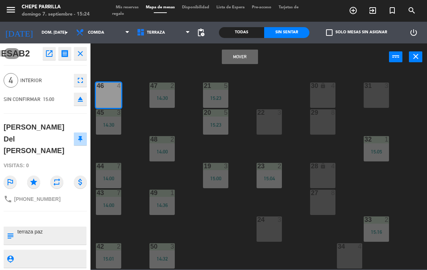
click at [240, 59] on button "Mover" at bounding box center [240, 57] width 36 height 14
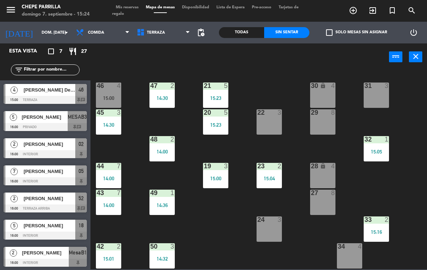
click at [113, 91] on div "46 4 15:00" at bounding box center [108, 95] width 25 height 25
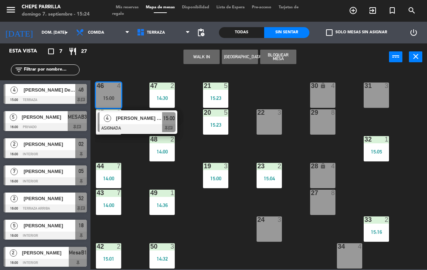
click at [145, 115] on span "[PERSON_NAME] Del [PERSON_NAME]" at bounding box center [139, 118] width 46 height 8
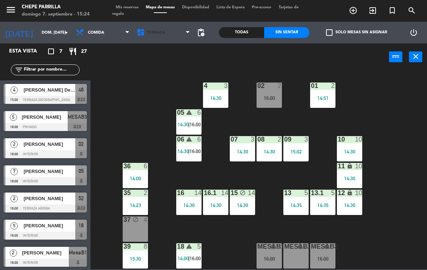
click at [158, 29] on span "Terraza" at bounding box center [163, 33] width 61 height 16
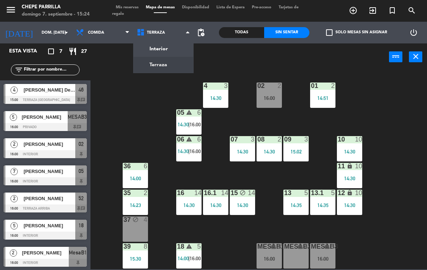
click at [187, 45] on ng-component "menu Chepe [PERSON_NAME] 7. septiembre - 15:24 Mis reservas Mapa de mesas Dispo…" at bounding box center [213, 134] width 427 height 269
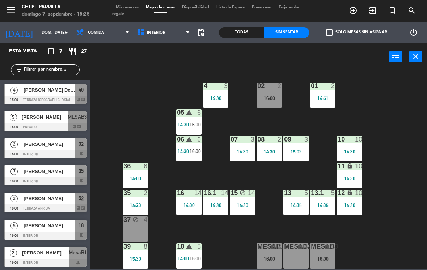
click at [164, 34] on span "Interior" at bounding box center [163, 33] width 61 height 16
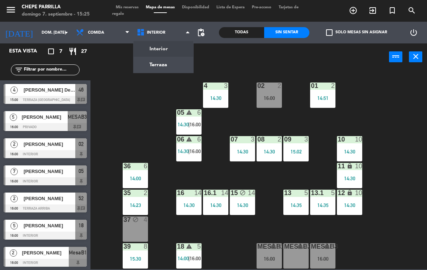
click at [174, 63] on ng-component "menu Chepe [PERSON_NAME] 7. septiembre - 15:25 Mis reservas Mapa de mesas Dispo…" at bounding box center [213, 134] width 427 height 269
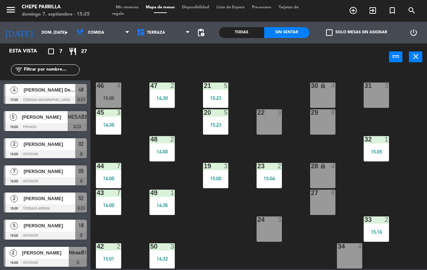
click at [117, 92] on div "46 4 15:00" at bounding box center [108, 95] width 25 height 25
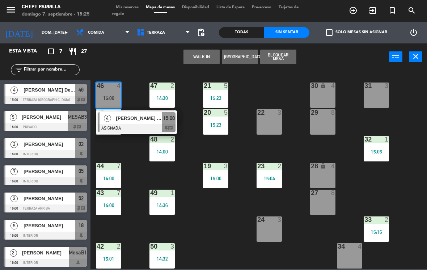
click at [146, 122] on span "[PERSON_NAME] Del [PERSON_NAME]" at bounding box center [139, 118] width 46 height 8
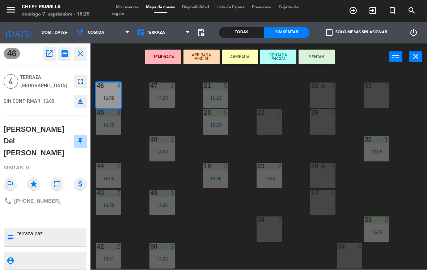
click at [312, 62] on button "SENTAR" at bounding box center [317, 57] width 36 height 14
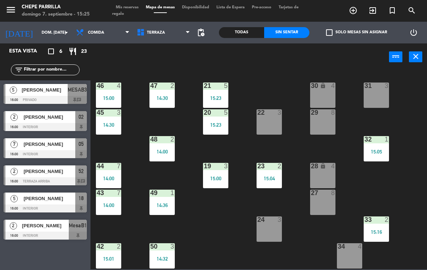
click at [42, 198] on span "[PERSON_NAME]" at bounding box center [50, 199] width 52 height 8
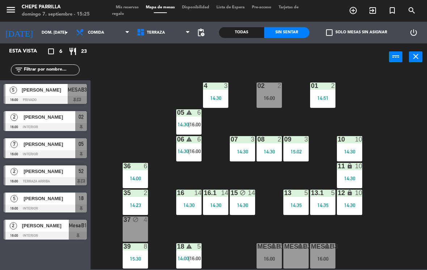
click at [187, 250] on div "warning" at bounding box center [189, 246] width 12 height 7
click at [408, 199] on div "02 2 16:00 4 3 14:30 01 2 14:51 05 warning 6 14:30 | 16:00 06 warning 6 14:30 |…" at bounding box center [261, 169] width 332 height 199
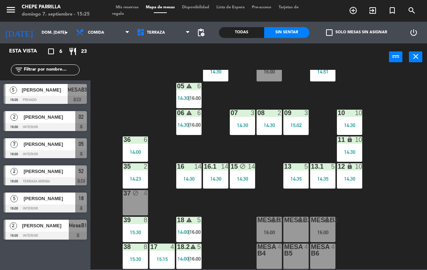
scroll to position [26, 0]
click at [197, 230] on span "16:00" at bounding box center [195, 232] width 11 height 6
click at [406, 200] on div "02 2 16:00 4 3 14:30 01 2 14:51 05 warning 6 14:30 | 16:00 06 warning 6 14:30 |…" at bounding box center [261, 169] width 332 height 199
click at [188, 227] on div "18 warning 5 14:00 | 16:00" at bounding box center [188, 229] width 25 height 25
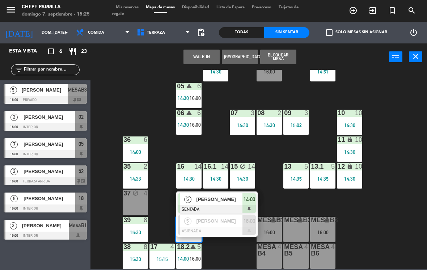
click at [229, 223] on span "[PERSON_NAME]" at bounding box center [220, 221] width 46 height 8
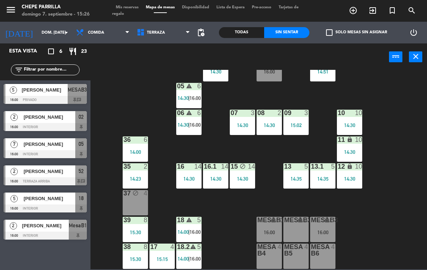
click at [163, 31] on span "Terraza" at bounding box center [156, 32] width 18 height 5
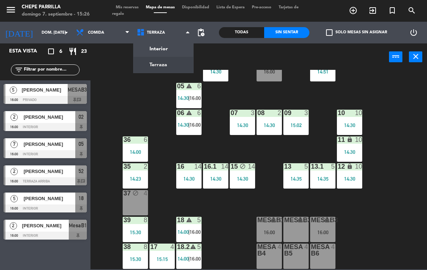
click at [182, 68] on ng-component "menu Chepe [PERSON_NAME] 7. septiembre - 15:26 Mis reservas Mapa de mesas Dispo…" at bounding box center [213, 134] width 427 height 269
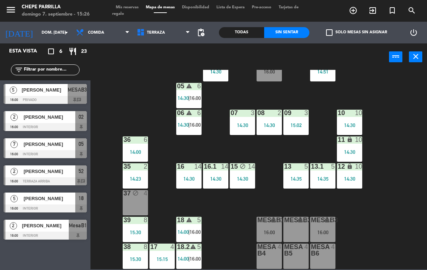
scroll to position [0, 0]
click at [192, 231] on span "16:00" at bounding box center [195, 232] width 11 height 6
click at [195, 230] on span "16:00" at bounding box center [195, 232] width 11 height 6
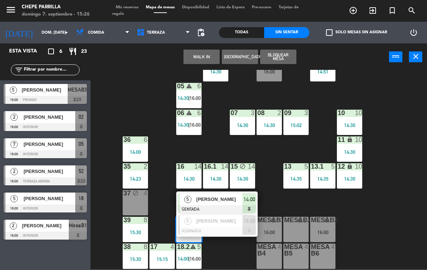
click at [227, 226] on div "[PERSON_NAME]" at bounding box center [219, 221] width 47 height 12
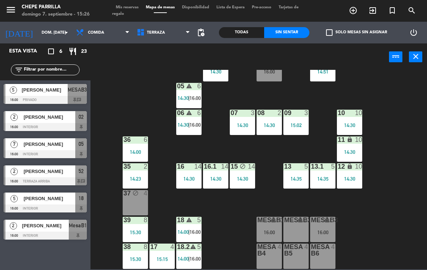
scroll to position [0, 0]
click at [198, 230] on span "16:00" at bounding box center [195, 232] width 11 height 6
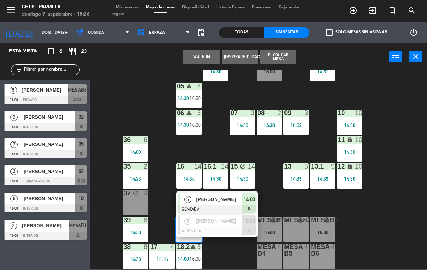
click at [234, 228] on div at bounding box center [217, 231] width 78 height 8
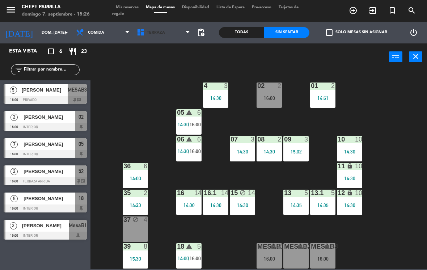
click at [162, 30] on span "Terraza" at bounding box center [156, 32] width 18 height 5
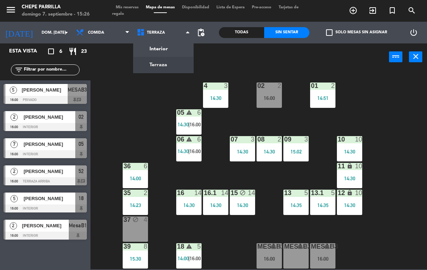
click at [180, 46] on ng-component "menu Chepe [PERSON_NAME] 7. septiembre - 15:26 Mis reservas Mapa de mesas Dispo…" at bounding box center [213, 134] width 427 height 269
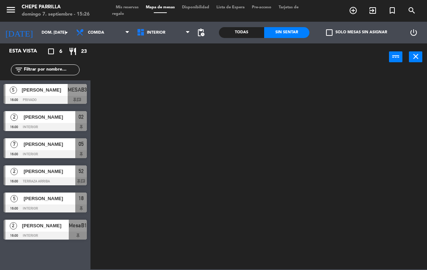
click at [165, 35] on span "Interior" at bounding box center [163, 33] width 61 height 16
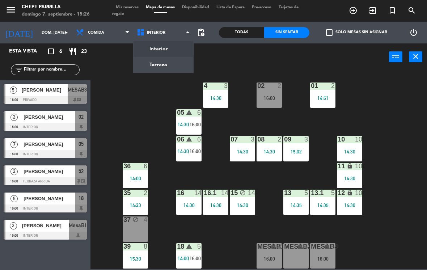
click at [178, 63] on ng-component "menu Chepe [PERSON_NAME] 7. septiembre - 15:26 Mis reservas Mapa de mesas Dispo…" at bounding box center [213, 134] width 427 height 269
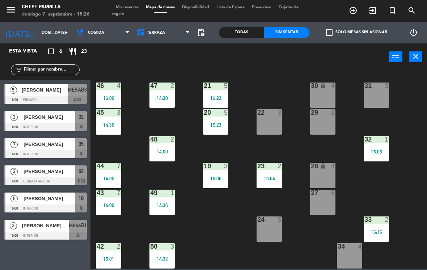
click at [369, 91] on div "31 3" at bounding box center [376, 95] width 25 height 25
click at [400, 186] on div "21 5 15:23 30 lock 4 46 4 15:00 47 2 14:30 31 3 20 5 15:23 22 3 29 8 45 3 14:30…" at bounding box center [261, 169] width 332 height 199
click at [375, 95] on div "31 3" at bounding box center [376, 95] width 25 height 25
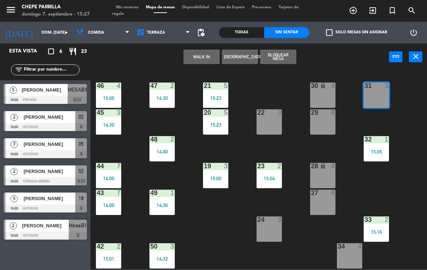
click at [202, 52] on button "WALK IN" at bounding box center [202, 57] width 36 height 14
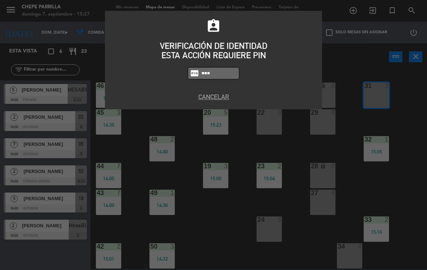
type input "1843"
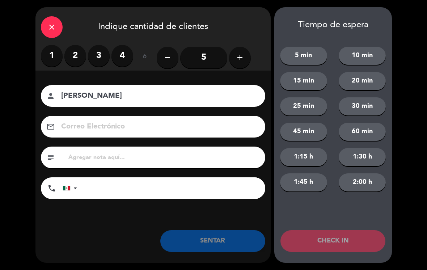
type input "[PERSON_NAME]"
click at [91, 65] on div "1 2 3 4" at bounding box center [87, 56] width 92 height 22
click at [103, 53] on label "3" at bounding box center [99, 56] width 22 height 22
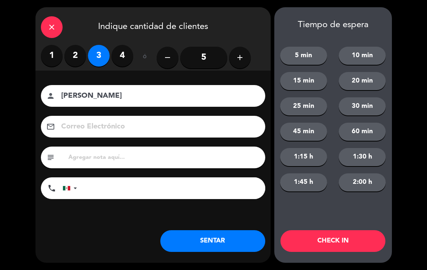
click at [219, 240] on button "SENTAR" at bounding box center [212, 241] width 105 height 22
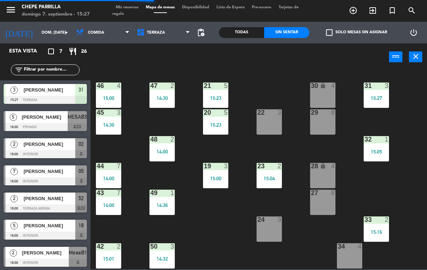
scroll to position [27, 0]
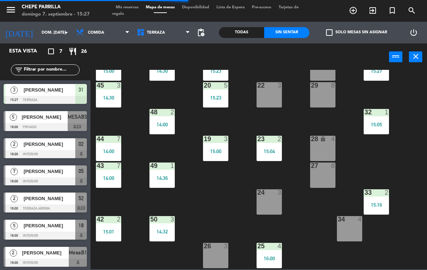
click at [381, 72] on div "15:27" at bounding box center [376, 70] width 25 height 5
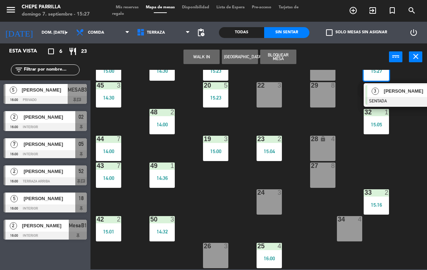
click at [355, 228] on div "34 4" at bounding box center [349, 228] width 25 height 25
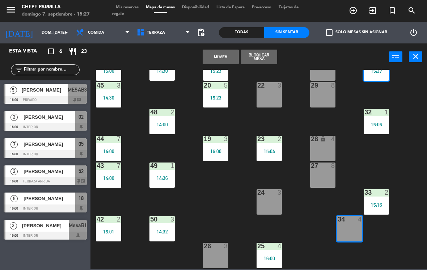
click at [223, 53] on button "Mover" at bounding box center [221, 57] width 36 height 14
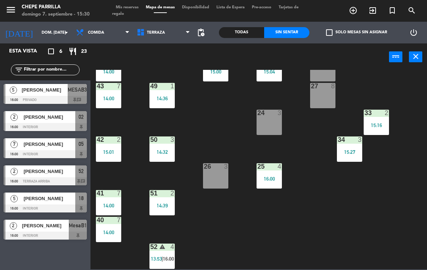
scroll to position [107, 0]
click at [275, 123] on div "24 3" at bounding box center [269, 122] width 25 height 25
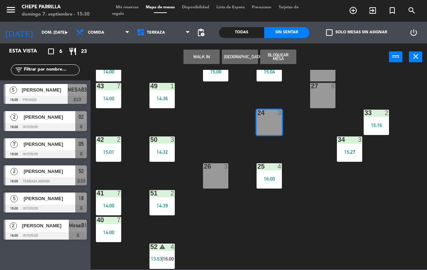
click at [282, 55] on button "Bloquear Mesa" at bounding box center [278, 57] width 36 height 14
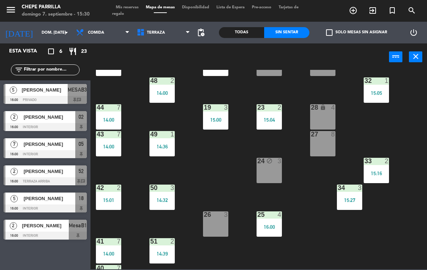
scroll to position [60, 0]
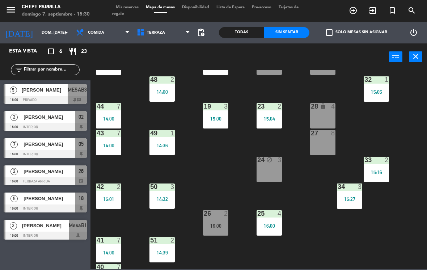
click at [160, 39] on span "Terraza" at bounding box center [163, 33] width 61 height 16
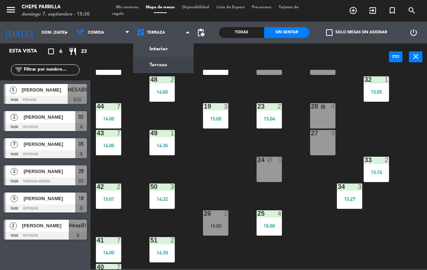
click at [172, 51] on ng-component "menu Chepe [PERSON_NAME] 7. septiembre - 15:30 Mis reservas Mapa de mesas Dispo…" at bounding box center [213, 134] width 427 height 269
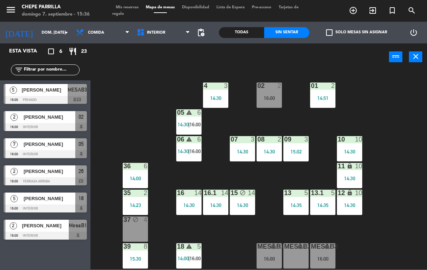
scroll to position [0, 0]
